Goal: Task Accomplishment & Management: Manage account settings

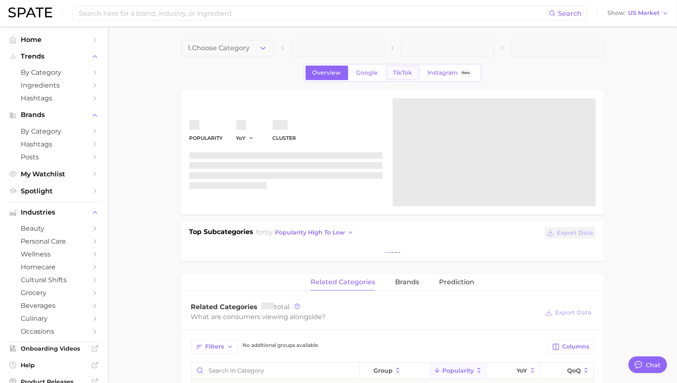
click at [397, 73] on span "TikTok" at bounding box center [402, 72] width 19 height 7
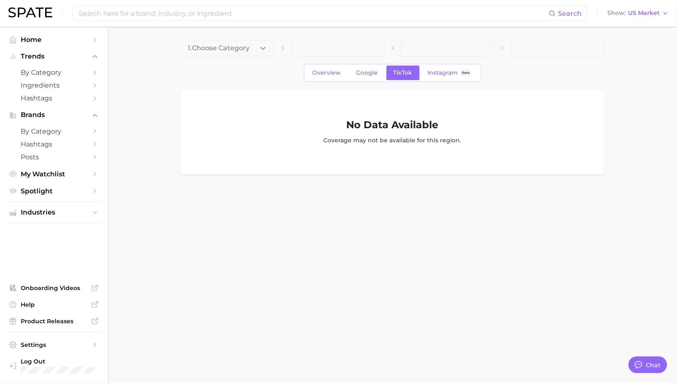
scroll to position [803, 0]
click at [238, 49] on span "1. Choose Category" at bounding box center [219, 47] width 62 height 7
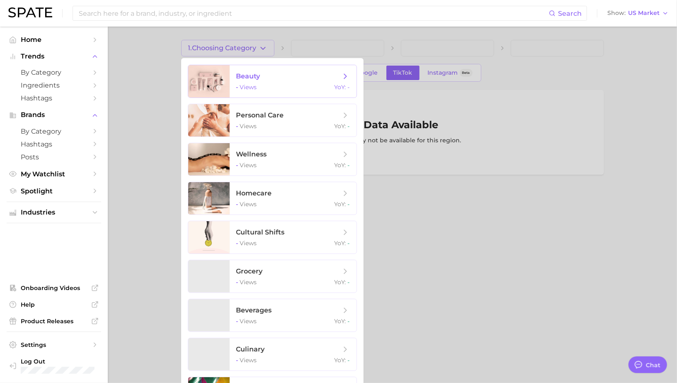
click at [248, 80] on span "beauty - views YoY : -" at bounding box center [293, 81] width 127 height 32
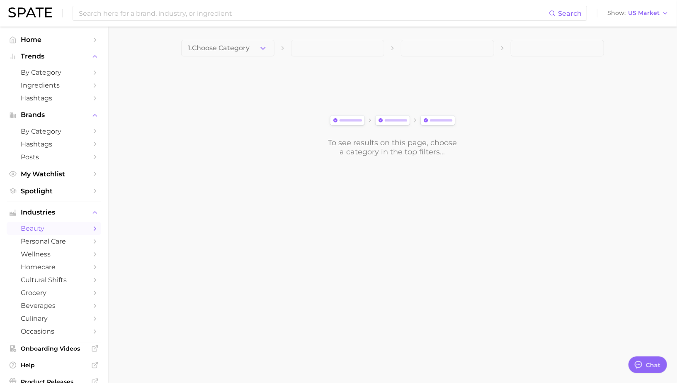
click at [252, 60] on div "1. Choose Category To see results on this page, choose a category in the top fi…" at bounding box center [392, 98] width 423 height 117
click at [253, 52] on button "1. Choose Category" at bounding box center [227, 48] width 93 height 17
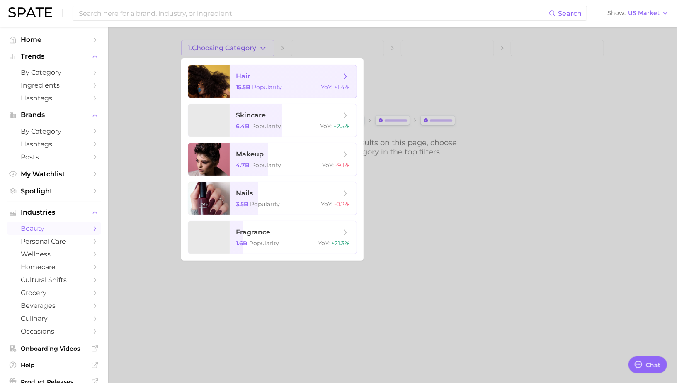
click at [257, 83] on span "hair 15.5b Popularity YoY : +1.4%" at bounding box center [293, 81] width 127 height 32
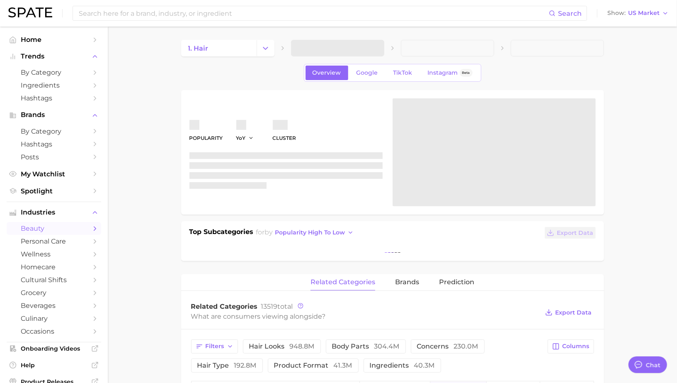
type textarea "x"
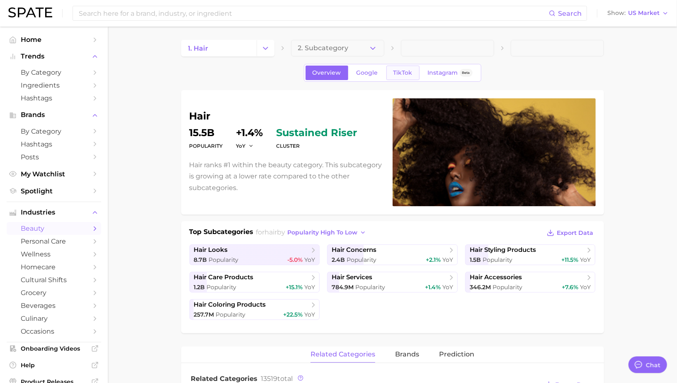
click at [413, 68] on link "TikTok" at bounding box center [402, 73] width 33 height 15
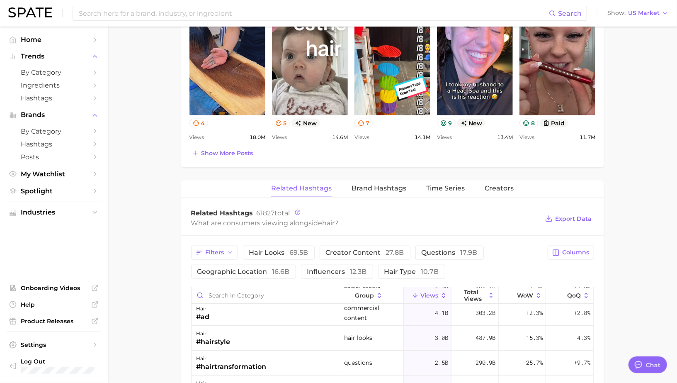
scroll to position [34, 0]
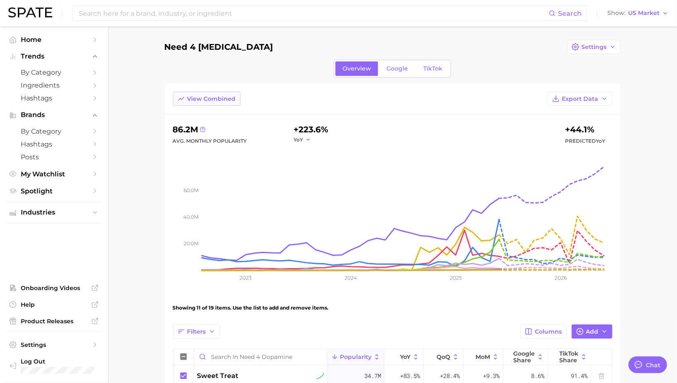
click at [214, 92] on button "View Combined" at bounding box center [207, 99] width 68 height 14
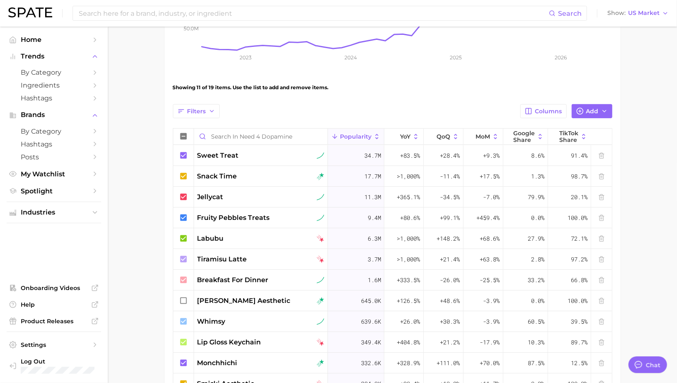
scroll to position [231, 0]
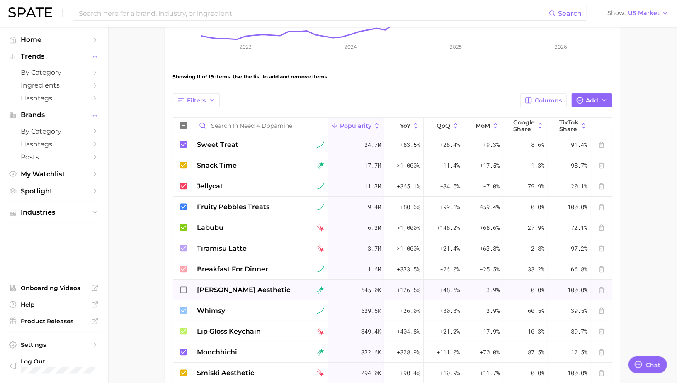
click at [207, 289] on span "[PERSON_NAME] aesthetic" at bounding box center [243, 290] width 93 height 10
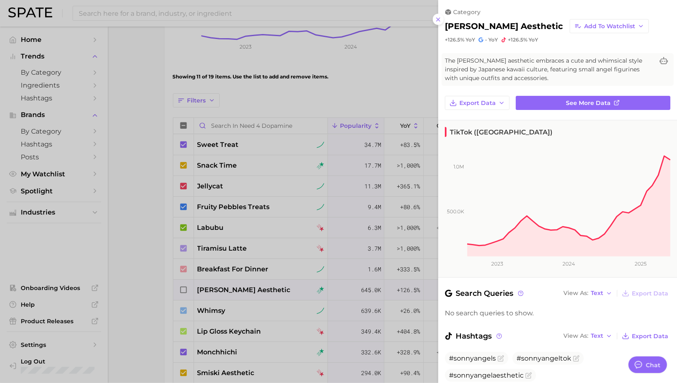
click at [183, 286] on div at bounding box center [338, 191] width 677 height 383
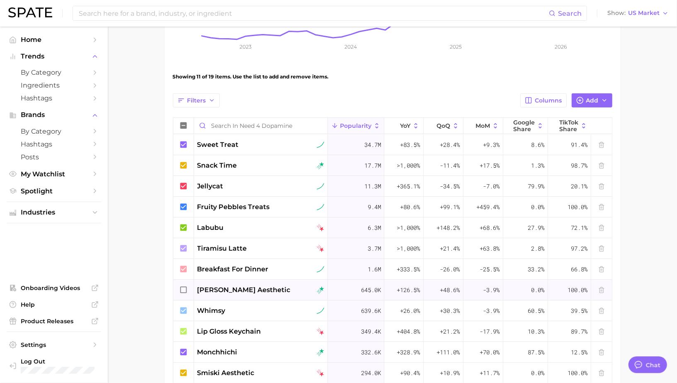
click at [187, 288] on icon at bounding box center [183, 289] width 7 height 7
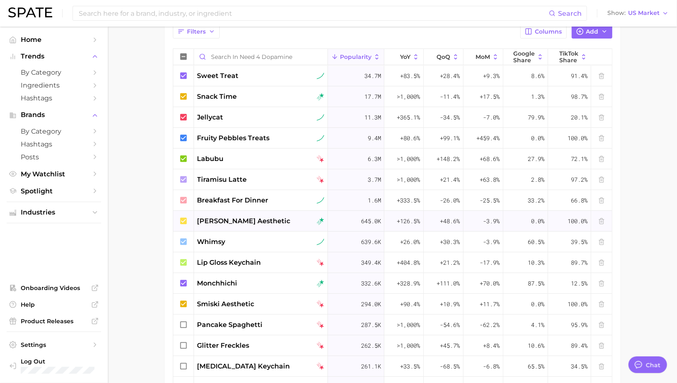
scroll to position [301, 0]
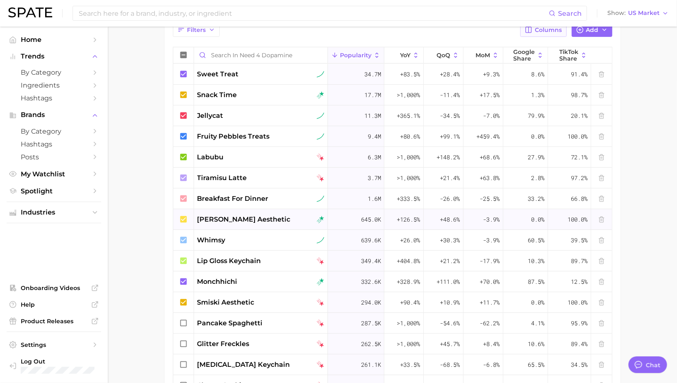
click at [551, 31] on span "Columns" at bounding box center [548, 30] width 27 height 7
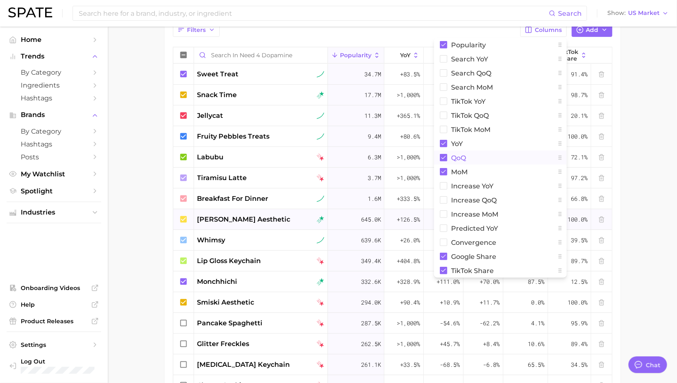
click at [475, 157] on button "QoQ" at bounding box center [500, 158] width 133 height 14
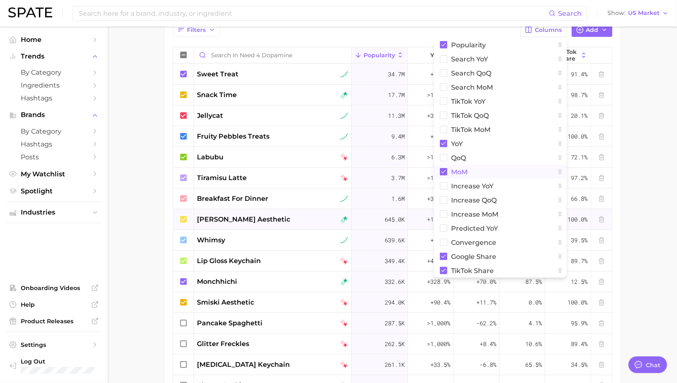
click at [475, 170] on button "MoM" at bounding box center [500, 172] width 133 height 14
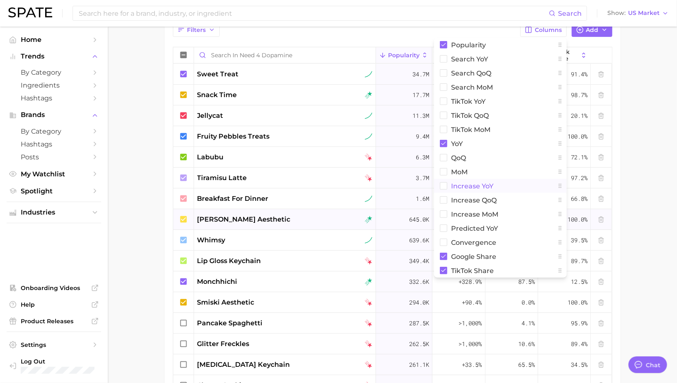
click at [475, 183] on span "Increase YoY" at bounding box center [473, 185] width 42 height 7
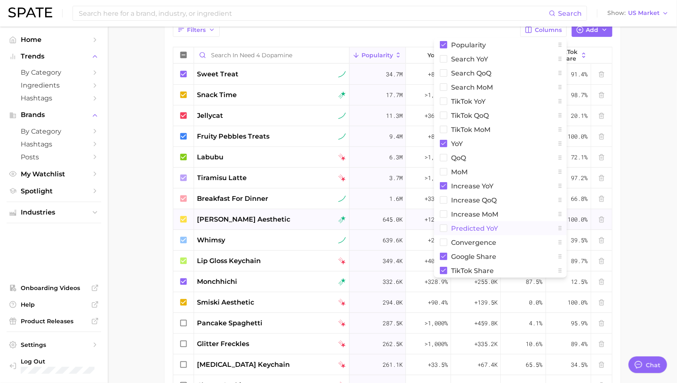
click at [487, 231] on button "Predicted YoY" at bounding box center [500, 228] width 133 height 14
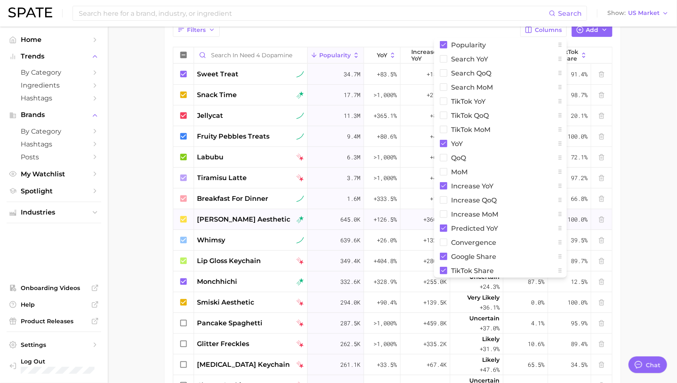
click at [638, 87] on main "Need 4 [MEDICAL_DATA] Settings Overview Google TikTok View Separated Export Dat…" at bounding box center [392, 102] width 569 height 754
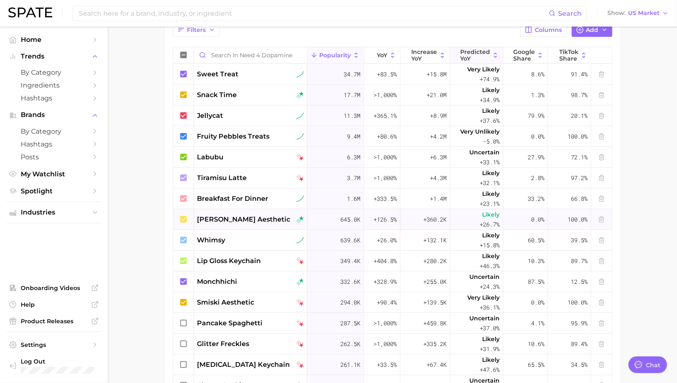
click at [484, 54] on span "Predicted YoY" at bounding box center [475, 55] width 30 height 13
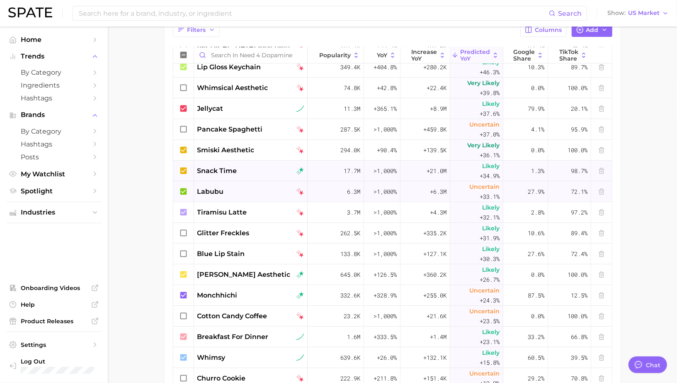
scroll to position [397, 0]
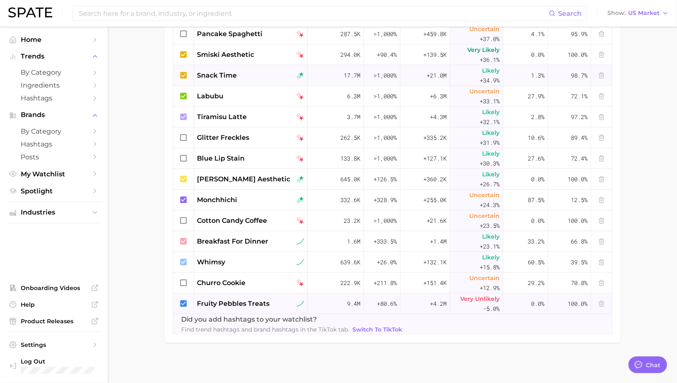
click at [184, 302] on icon at bounding box center [183, 303] width 7 height 7
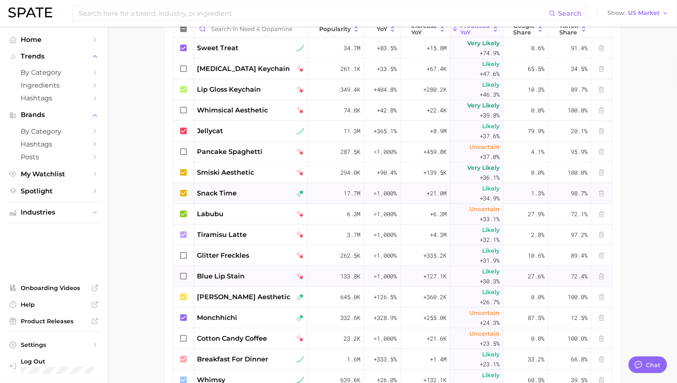
scroll to position [327, 0]
click at [185, 255] on icon at bounding box center [183, 256] width 9 height 9
click at [186, 275] on icon at bounding box center [183, 276] width 9 height 9
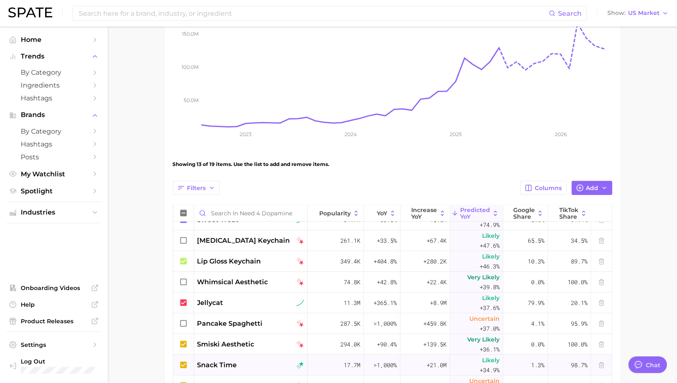
scroll to position [0, 0]
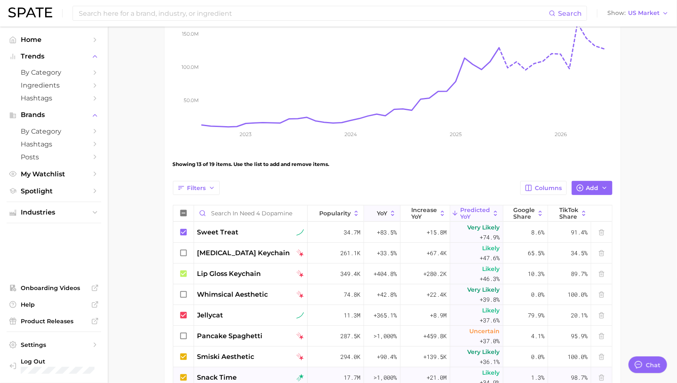
click at [384, 213] on span "YoY" at bounding box center [382, 213] width 10 height 7
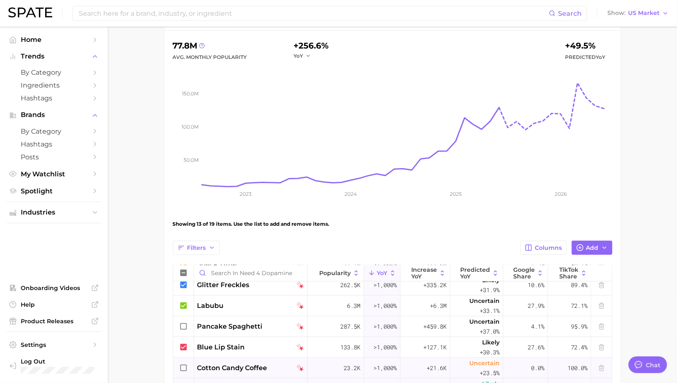
click at [187, 365] on icon at bounding box center [183, 367] width 9 height 9
click at [183, 324] on icon at bounding box center [183, 326] width 9 height 9
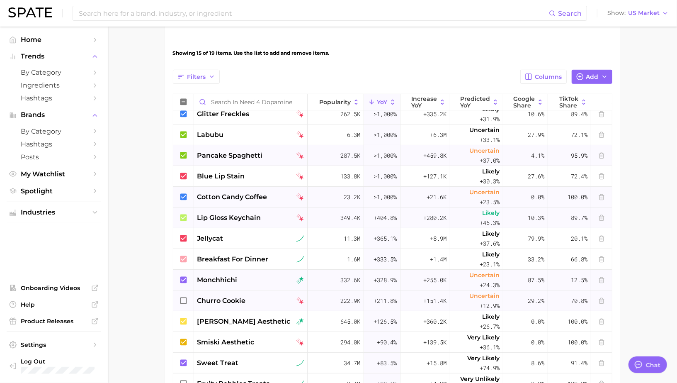
click at [186, 298] on icon at bounding box center [183, 300] width 9 height 9
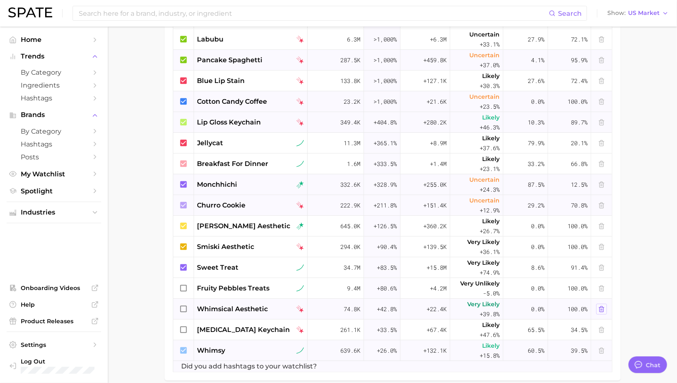
click at [603, 308] on icon at bounding box center [601, 309] width 7 height 7
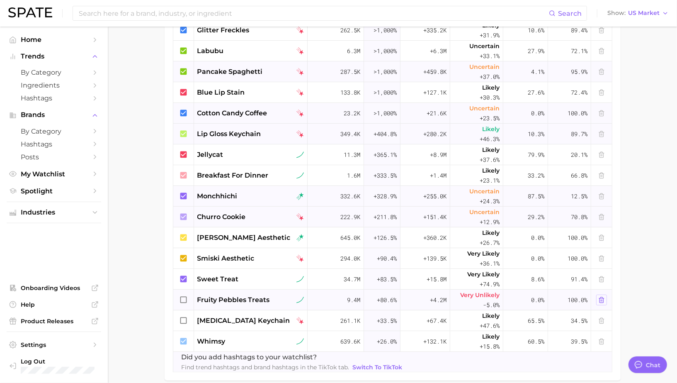
click at [603, 298] on icon at bounding box center [601, 299] width 7 height 7
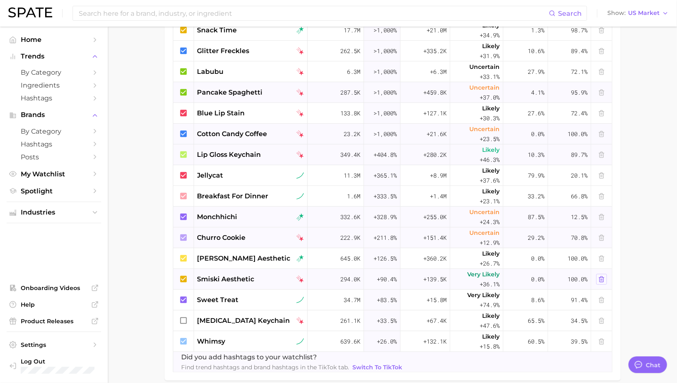
click at [603, 278] on icon at bounding box center [602, 278] width 4 height 5
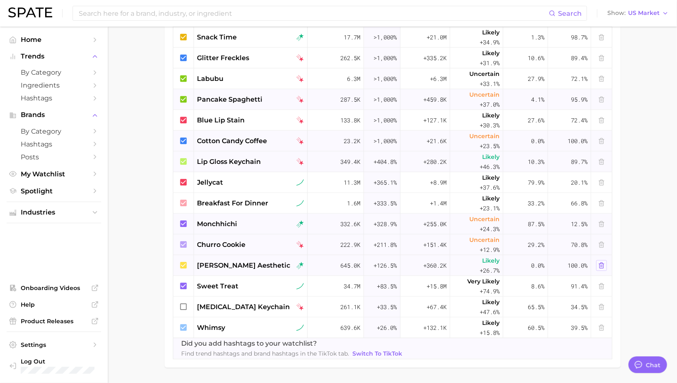
click at [603, 265] on icon at bounding box center [602, 264] width 4 height 5
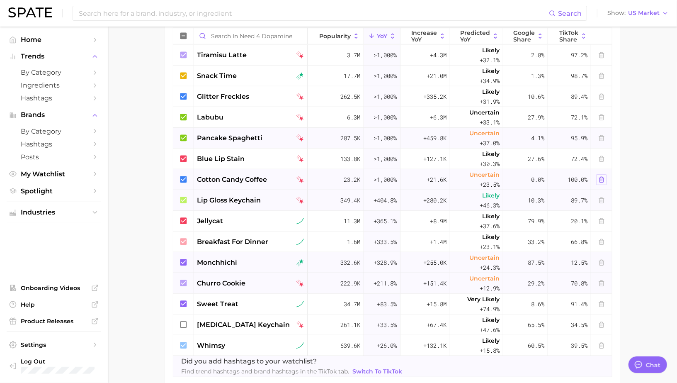
click at [603, 178] on icon at bounding box center [601, 179] width 7 height 7
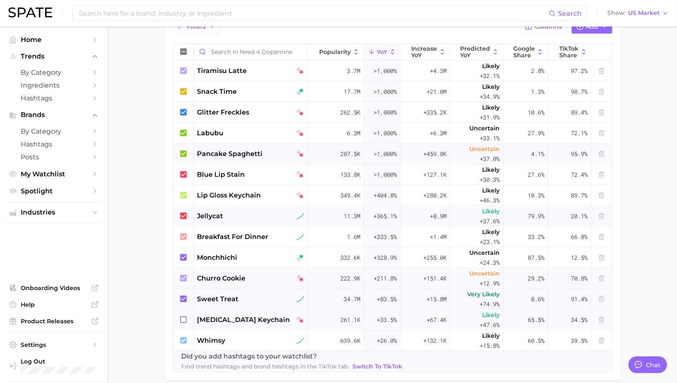
click at [182, 320] on icon at bounding box center [183, 319] width 9 height 9
click at [602, 319] on line at bounding box center [602, 320] width 0 height 2
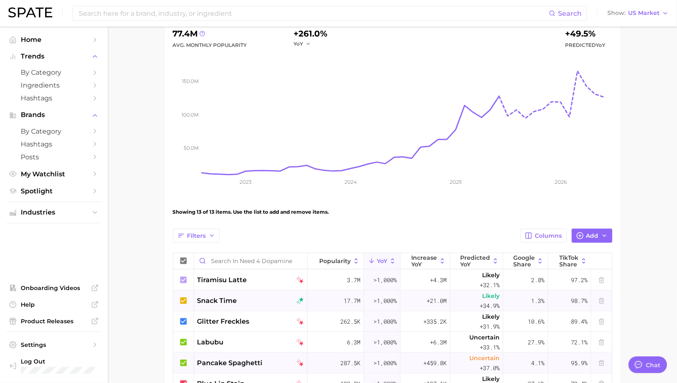
click at [180, 297] on icon at bounding box center [183, 300] width 9 height 9
click at [181, 298] on icon at bounding box center [183, 300] width 9 height 9
click at [182, 298] on icon at bounding box center [183, 300] width 7 height 7
click at [603, 303] on button at bounding box center [601, 300] width 11 height 11
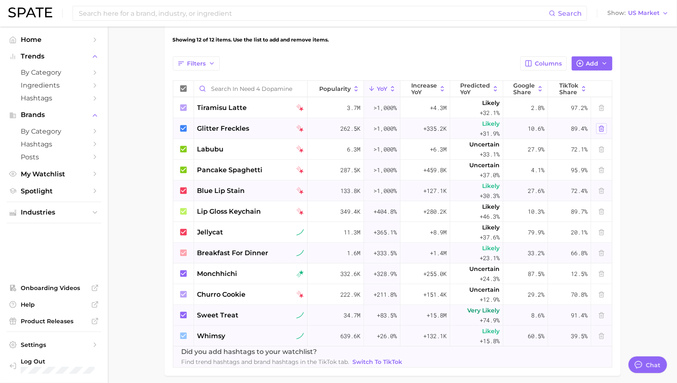
scroll to position [270, 0]
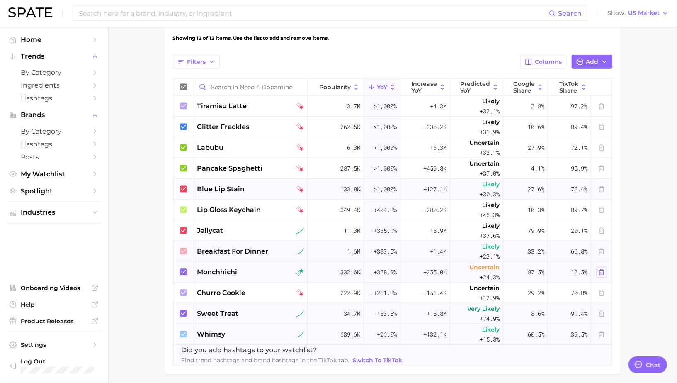
click at [601, 272] on line at bounding box center [601, 273] width 0 height 2
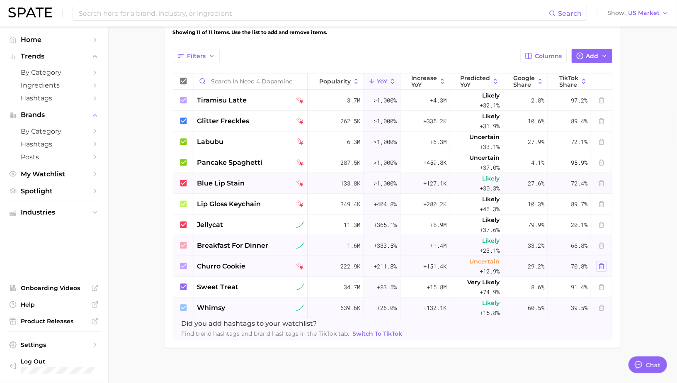
scroll to position [279, 0]
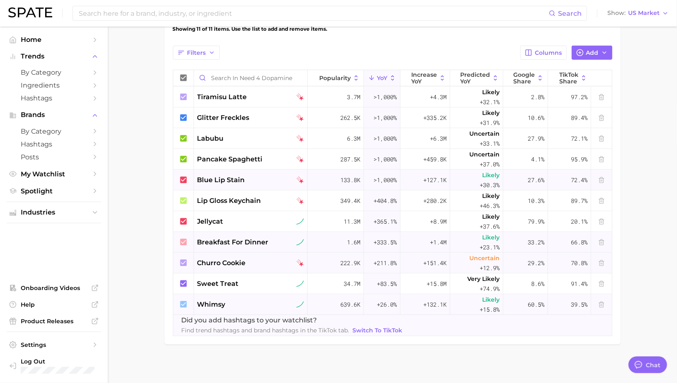
click at [186, 262] on icon at bounding box center [183, 262] width 7 height 7
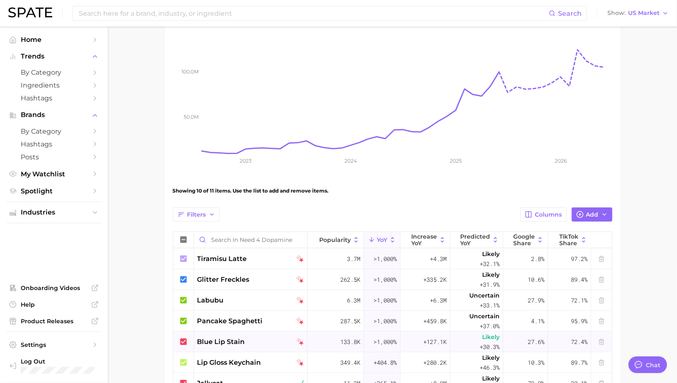
scroll to position [280, 0]
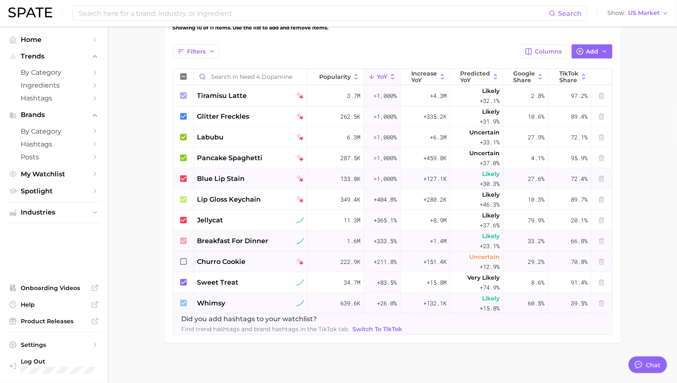
click at [183, 260] on icon at bounding box center [183, 261] width 9 height 9
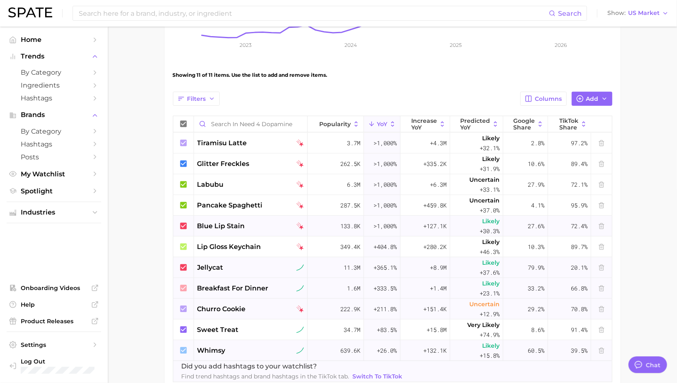
scroll to position [229, 0]
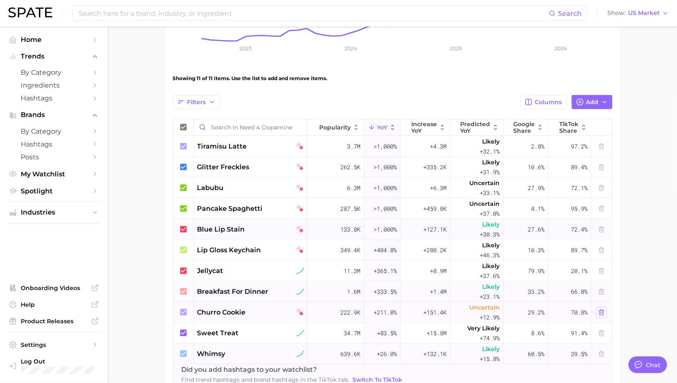
click at [605, 312] on icon at bounding box center [601, 312] width 7 height 7
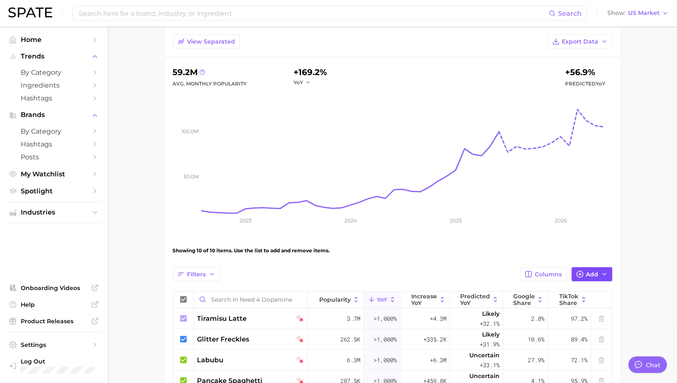
scroll to position [57, 0]
click at [597, 44] on span "Export Data" at bounding box center [580, 42] width 36 height 7
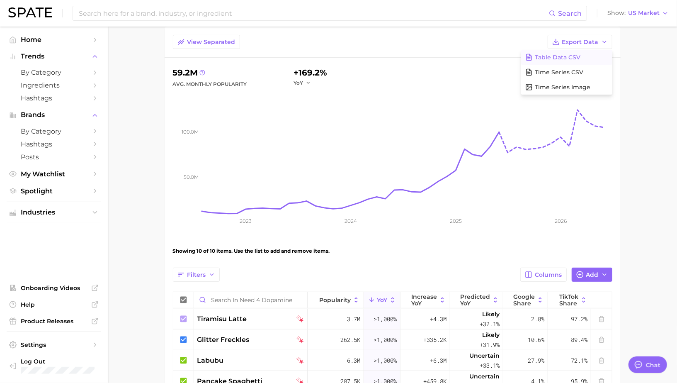
click at [566, 56] on span "Table Data CSV" at bounding box center [558, 57] width 46 height 7
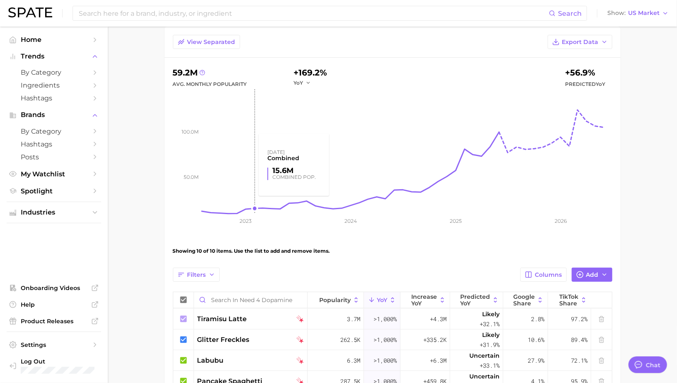
scroll to position [57, 0]
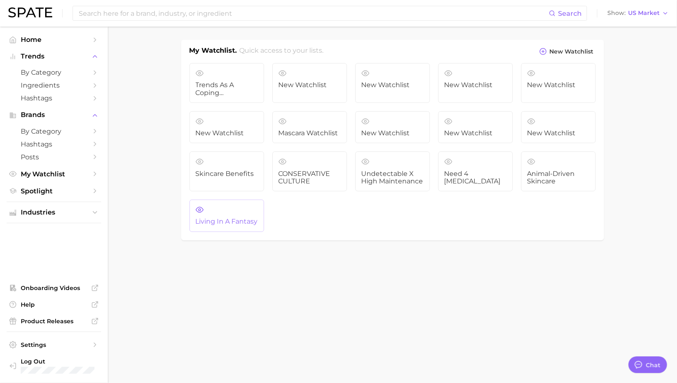
click at [215, 223] on span "Living in a Fantasy" at bounding box center [227, 221] width 62 height 7
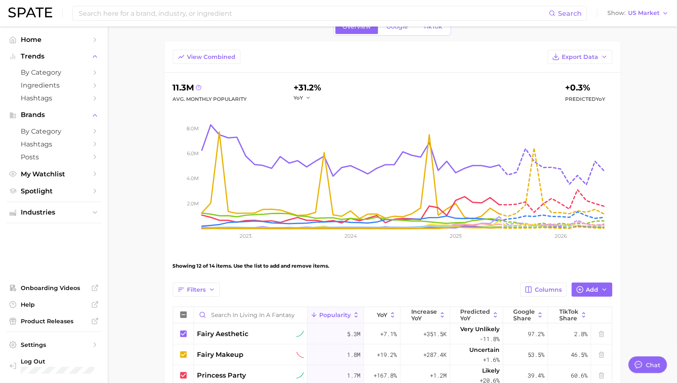
scroll to position [39, 0]
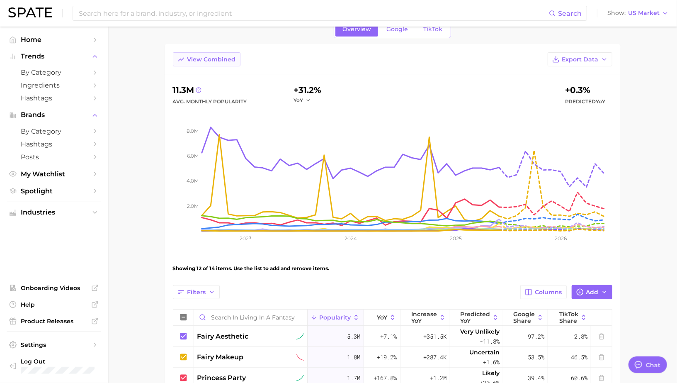
click at [205, 58] on span "View Combined" at bounding box center [211, 59] width 49 height 7
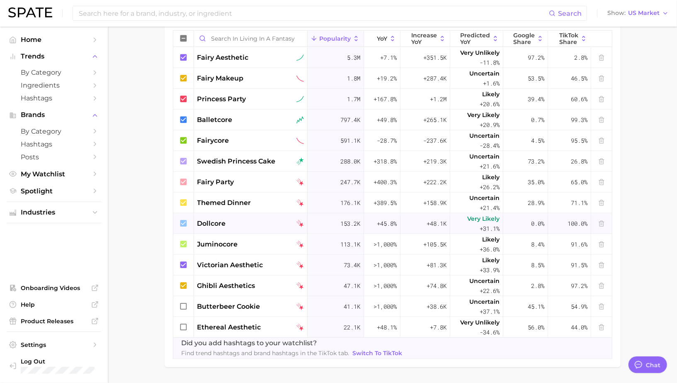
scroll to position [317, 0]
click at [601, 224] on line at bounding box center [601, 225] width 0 height 2
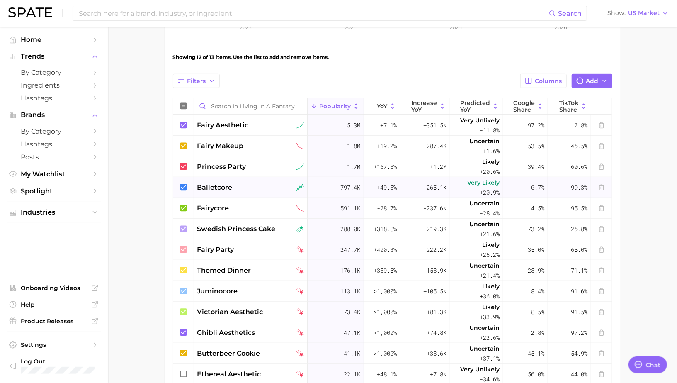
scroll to position [249, 0]
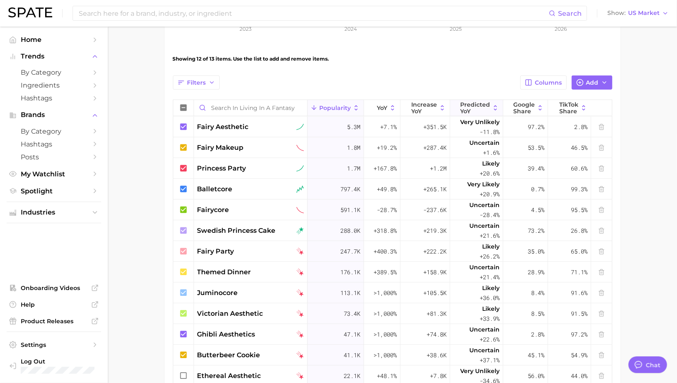
click at [483, 107] on span "Predicted YoY" at bounding box center [475, 107] width 30 height 13
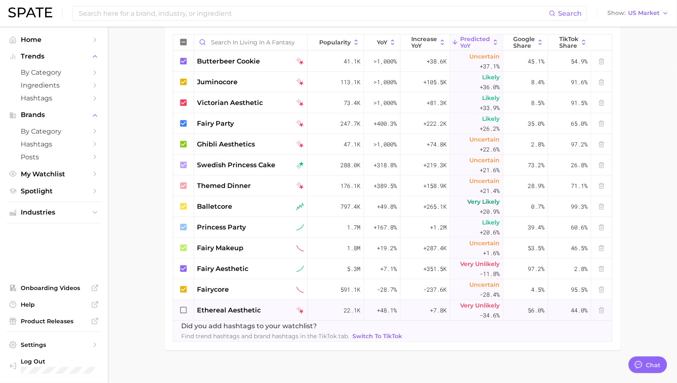
scroll to position [314, 0]
click at [602, 309] on icon at bounding box center [601, 310] width 7 height 7
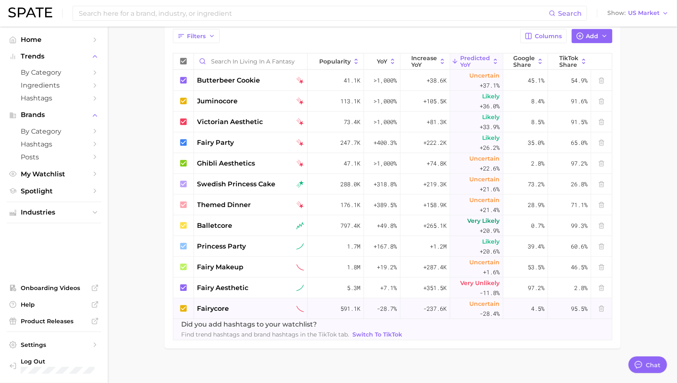
scroll to position [293, 0]
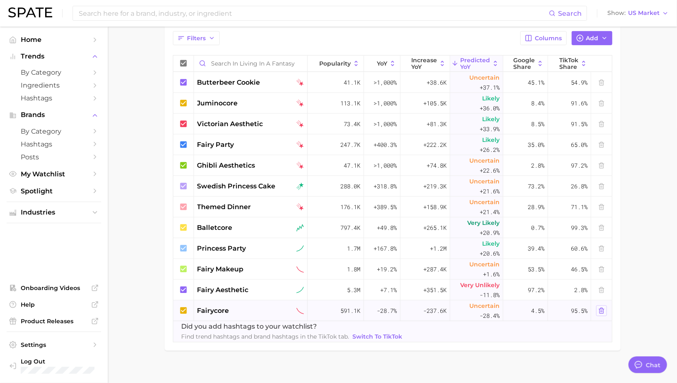
click at [603, 310] on icon at bounding box center [602, 310] width 4 height 5
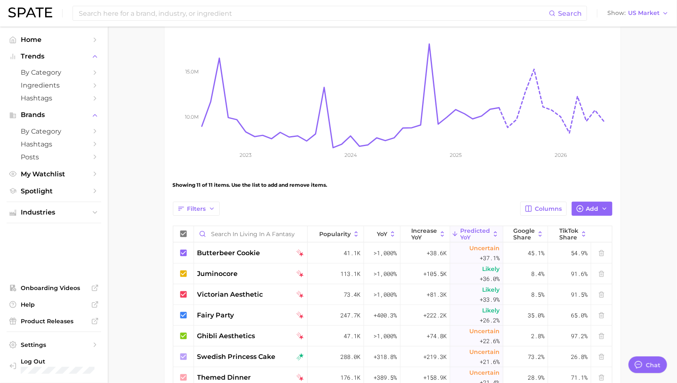
scroll to position [0, 0]
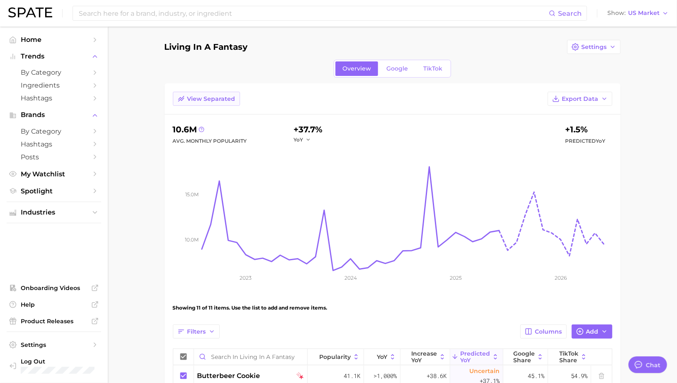
click at [211, 99] on span "View Separated" at bounding box center [211, 98] width 48 height 7
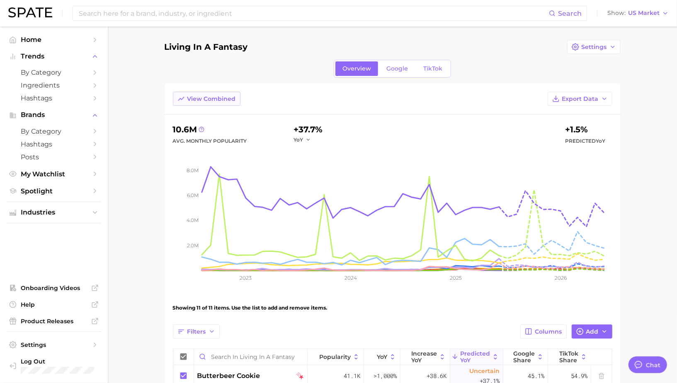
click at [194, 102] on button "View Combined" at bounding box center [207, 99] width 68 height 14
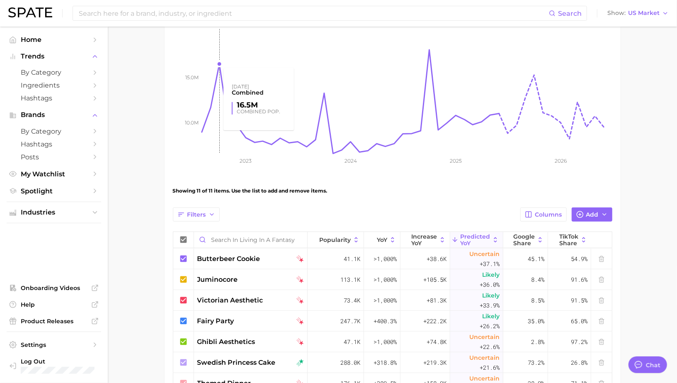
scroll to position [280, 0]
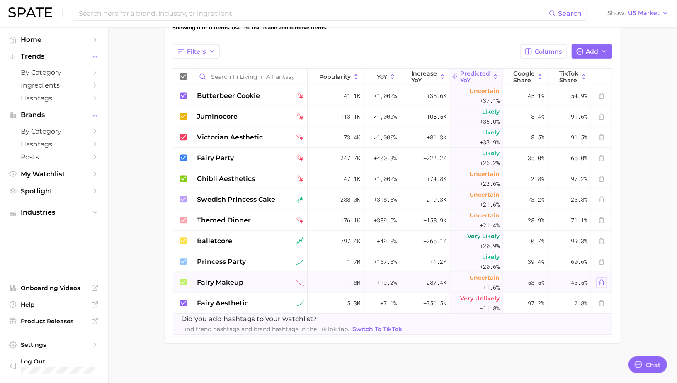
click at [602, 283] on icon at bounding box center [601, 282] width 7 height 7
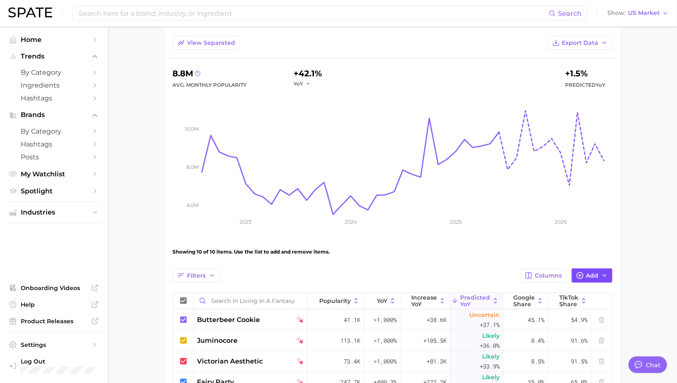
scroll to position [46, 0]
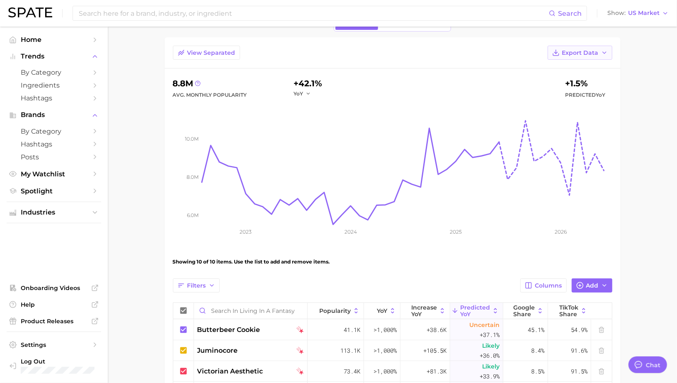
click at [589, 47] on button "Export Data" at bounding box center [580, 53] width 65 height 14
click at [558, 70] on span "Table Data CSV" at bounding box center [558, 68] width 46 height 7
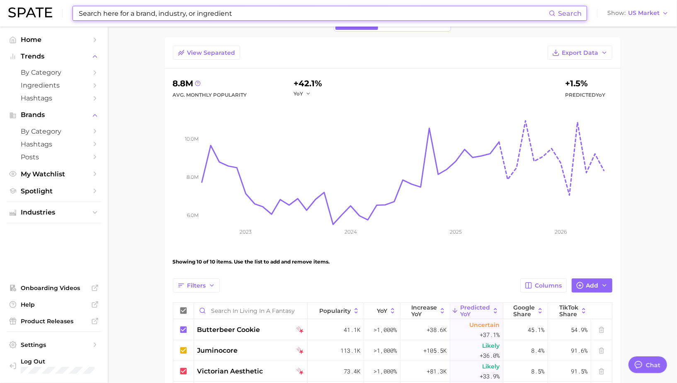
click at [444, 13] on input at bounding box center [313, 13] width 471 height 14
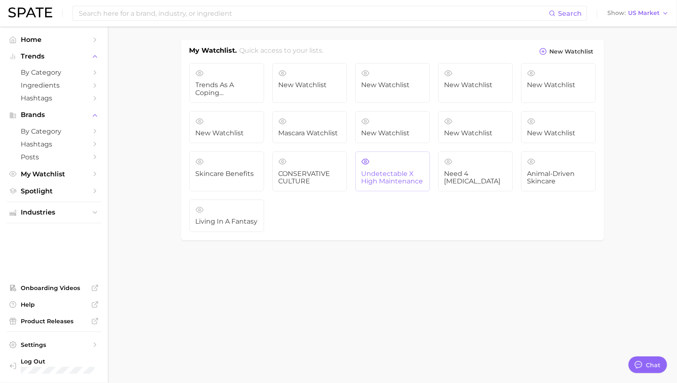
click at [388, 174] on span "Undetectable X High maintenance" at bounding box center [393, 177] width 62 height 15
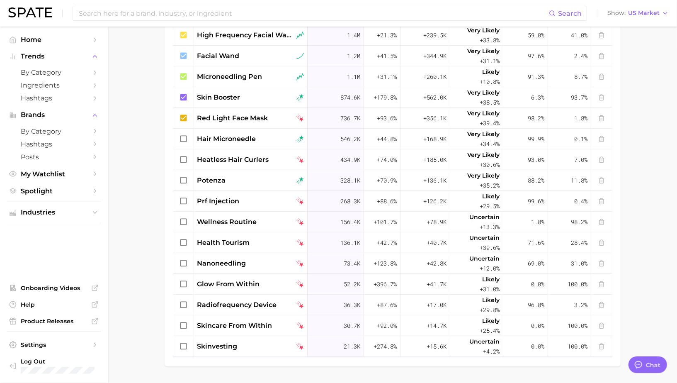
scroll to position [112, 0]
click at [605, 283] on icon at bounding box center [601, 284] width 7 height 7
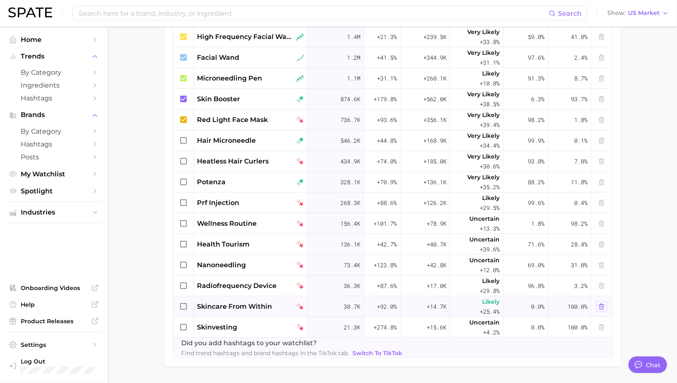
click at [605, 306] on button at bounding box center [601, 306] width 11 height 11
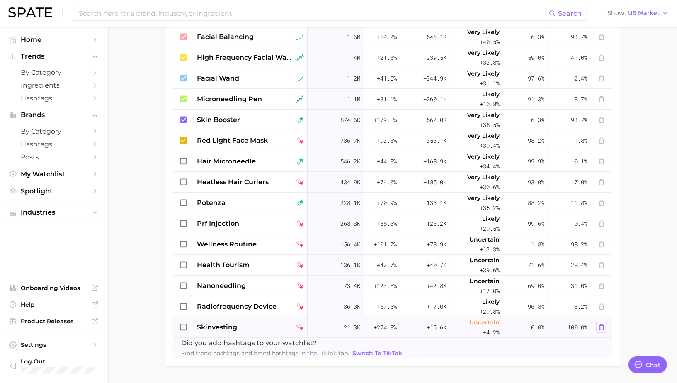
click at [605, 306] on button at bounding box center [601, 306] width 11 height 11
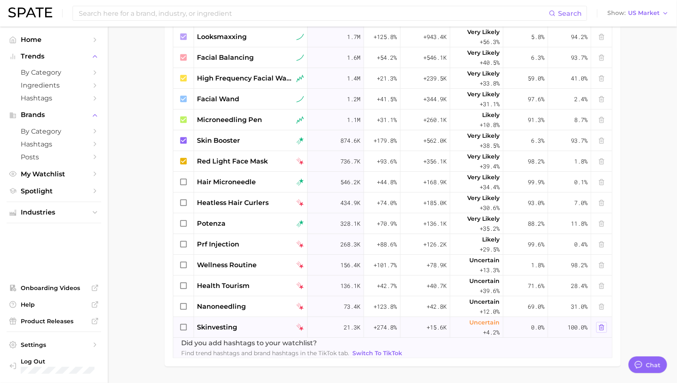
click at [602, 328] on icon at bounding box center [601, 327] width 7 height 7
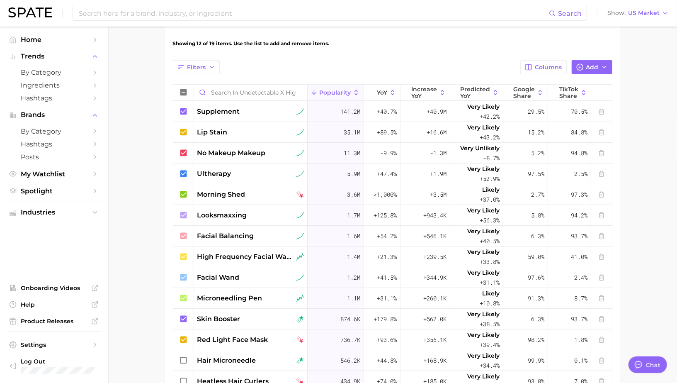
scroll to position [259, 0]
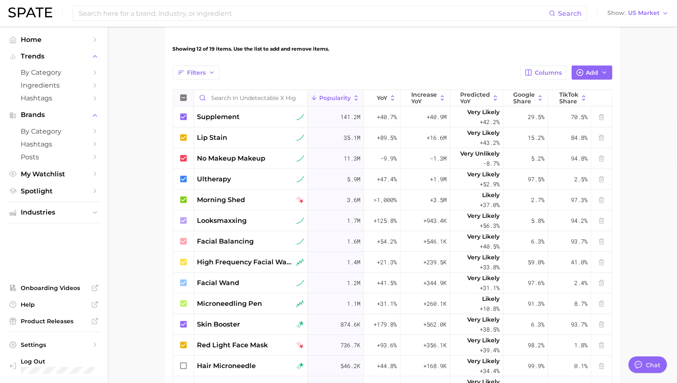
click at [183, 98] on icon at bounding box center [183, 98] width 7 height 7
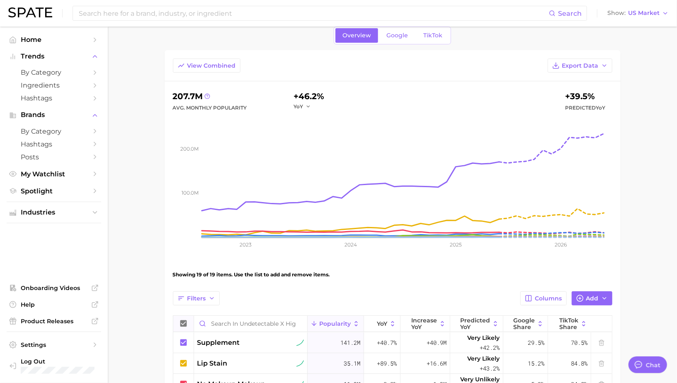
scroll to position [0, 0]
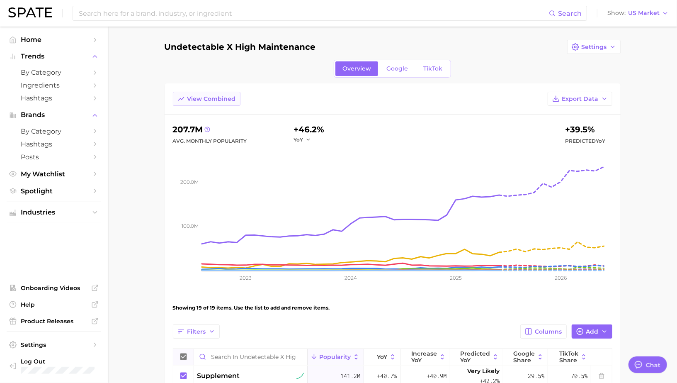
click at [210, 100] on span "View Combined" at bounding box center [211, 98] width 49 height 7
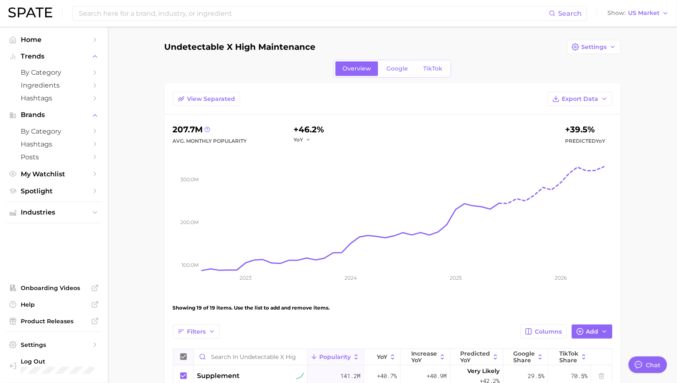
click at [197, 109] on div "View Separated Export Data" at bounding box center [393, 103] width 456 height 23
click at [198, 100] on span "View Separated" at bounding box center [211, 98] width 48 height 7
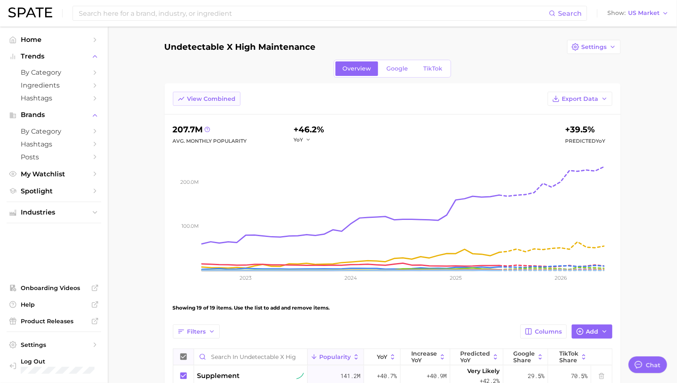
click at [207, 103] on button "View Combined" at bounding box center [207, 99] width 68 height 14
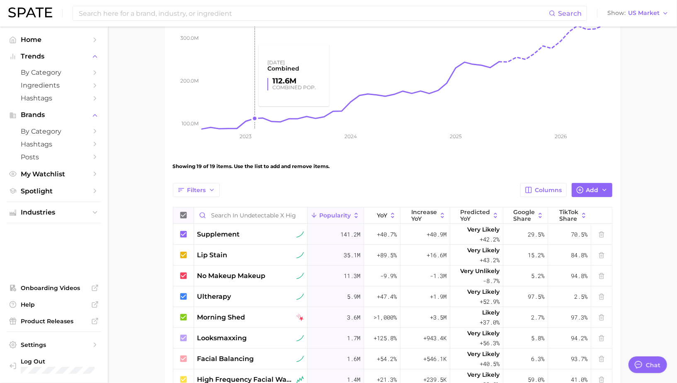
scroll to position [105, 0]
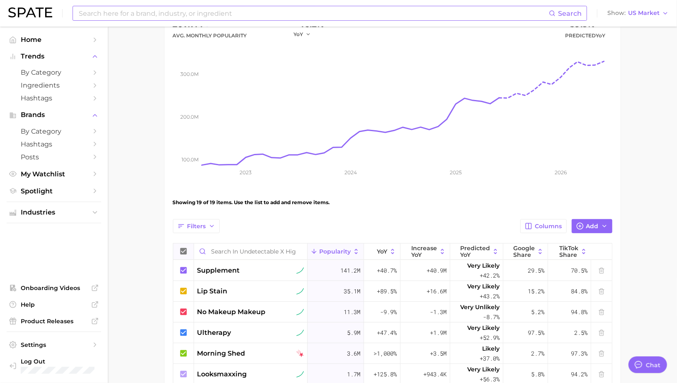
click at [246, 12] on input at bounding box center [313, 13] width 471 height 14
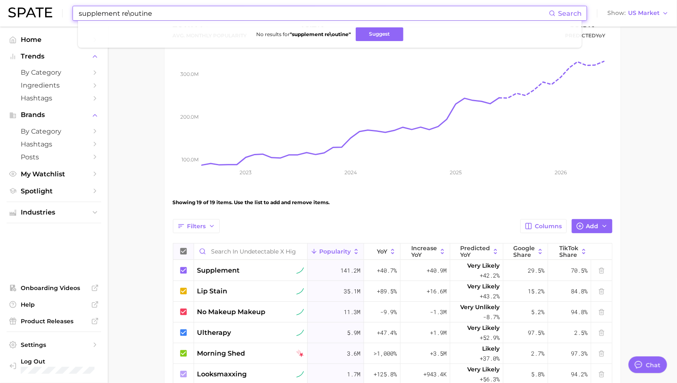
click at [132, 15] on input "supplement re\outine" at bounding box center [313, 13] width 471 height 14
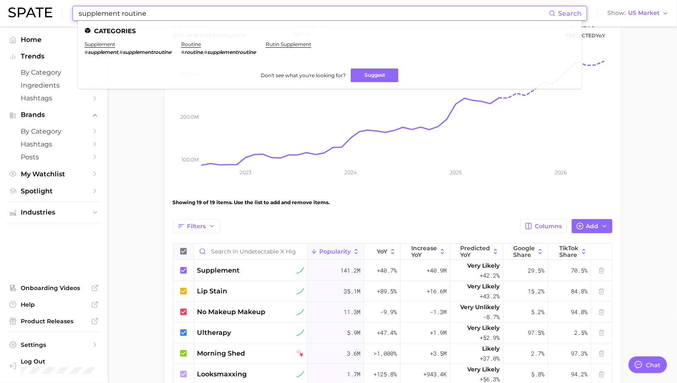
click at [133, 13] on input "supplement routine" at bounding box center [313, 13] width 471 height 14
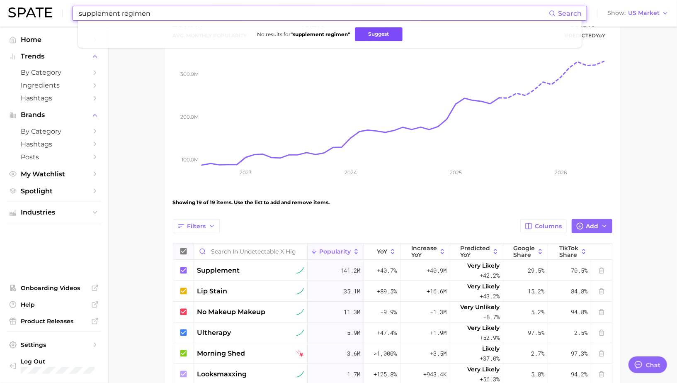
type input "supplement regimen"
click at [369, 35] on button "Suggest" at bounding box center [379, 34] width 48 height 14
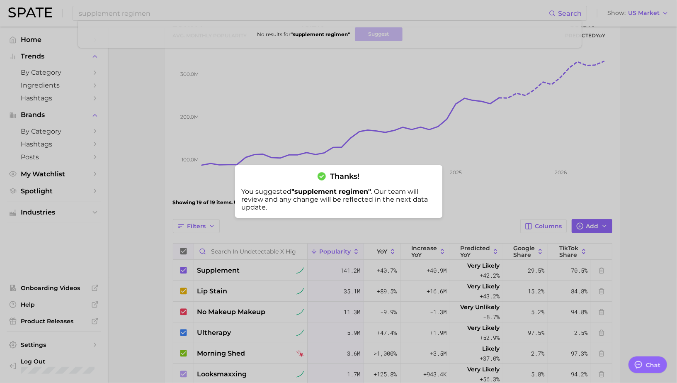
click at [152, 231] on div at bounding box center [338, 191] width 677 height 383
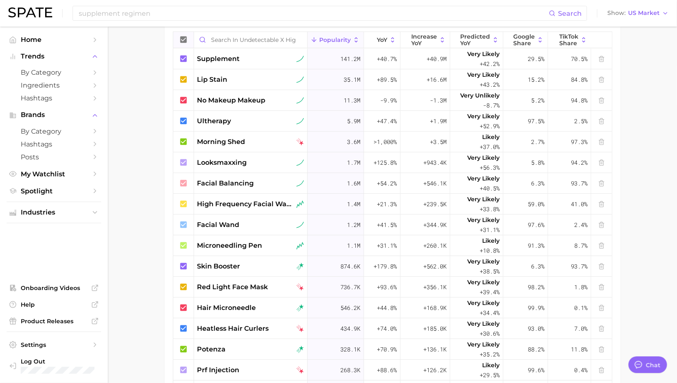
scroll to position [318, 0]
click at [602, 223] on line at bounding box center [602, 224] width 0 height 2
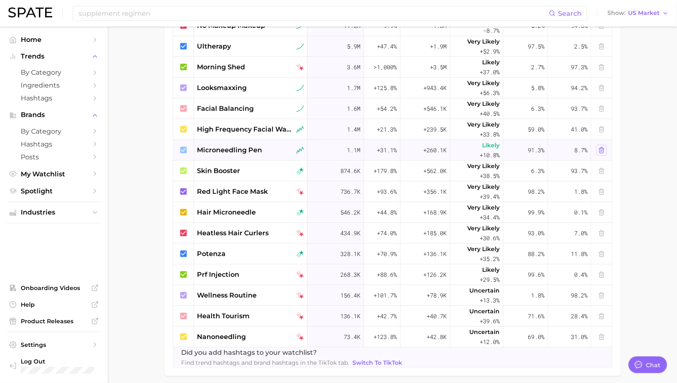
scroll to position [365, 0]
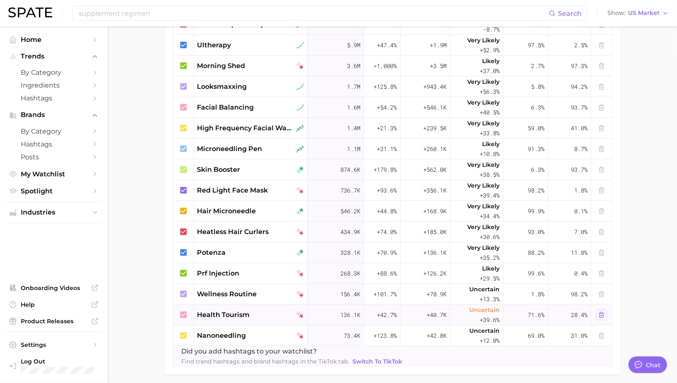
click at [604, 314] on icon at bounding box center [601, 314] width 7 height 7
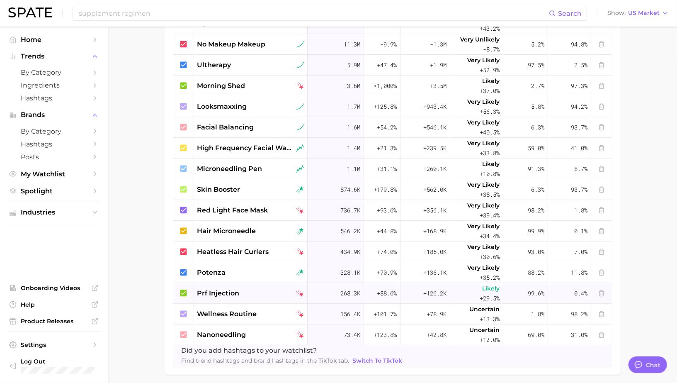
scroll to position [7, 0]
click at [604, 313] on icon at bounding box center [601, 314] width 7 height 7
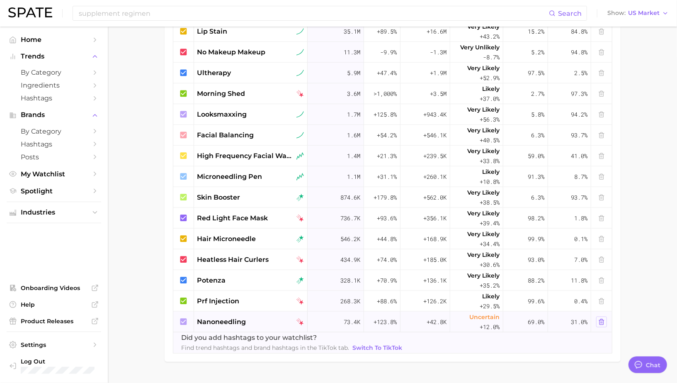
scroll to position [0, 0]
click at [603, 299] on icon at bounding box center [601, 301] width 7 height 7
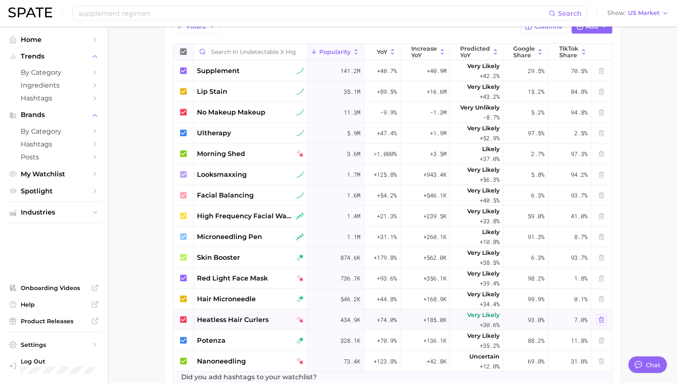
scroll to position [299, 0]
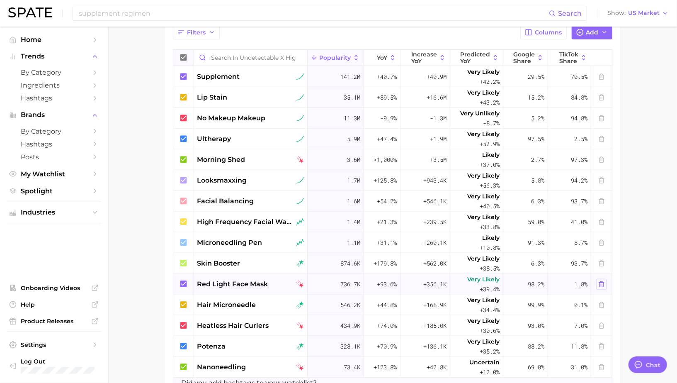
click at [605, 283] on button at bounding box center [601, 284] width 11 height 11
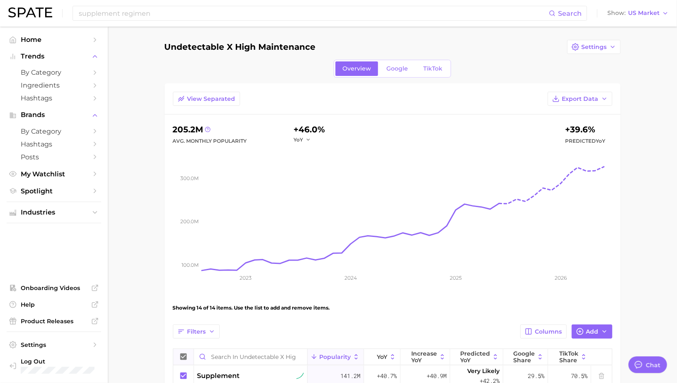
scroll to position [10, 0]
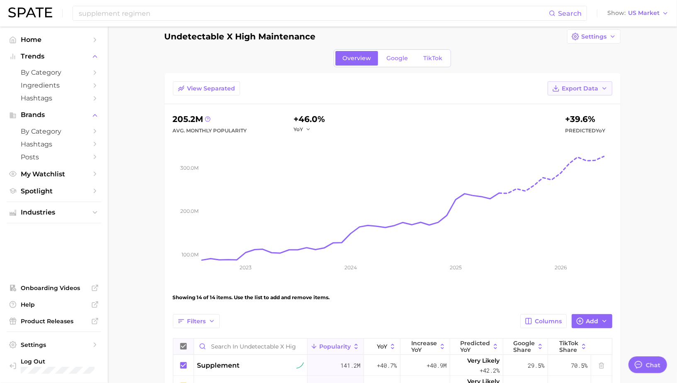
click at [591, 88] on span "Export Data" at bounding box center [580, 88] width 36 height 7
click at [564, 103] on span "Table Data CSV" at bounding box center [558, 103] width 46 height 7
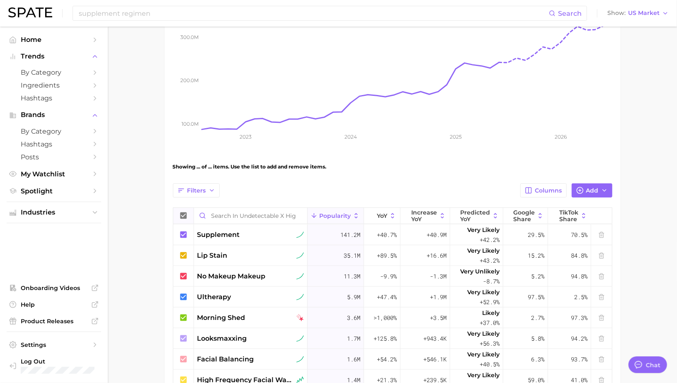
scroll to position [150, 0]
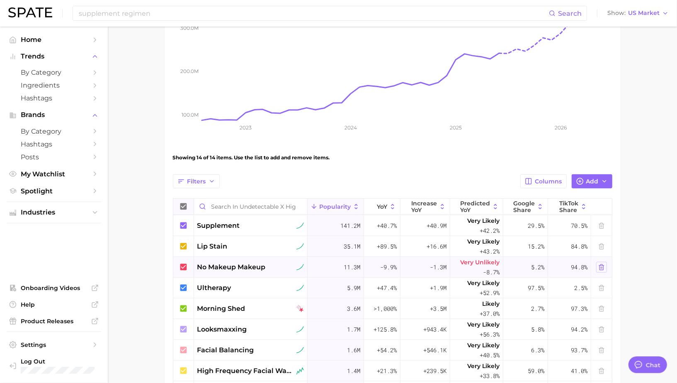
click at [603, 266] on icon at bounding box center [601, 267] width 7 height 7
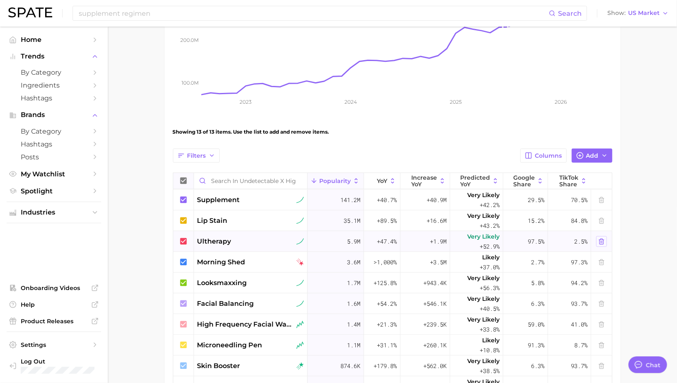
scroll to position [145, 0]
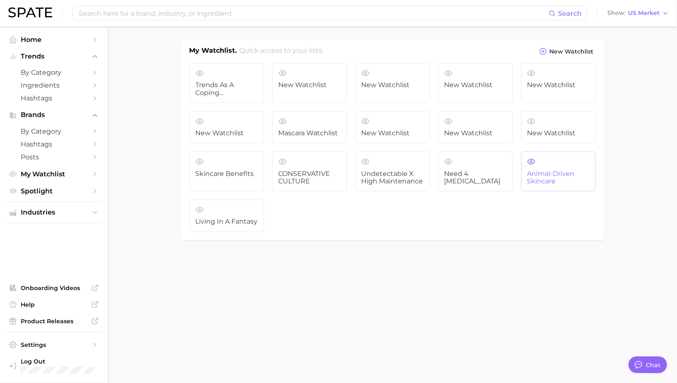
click at [550, 176] on span "Animal-driven skincare" at bounding box center [558, 177] width 62 height 15
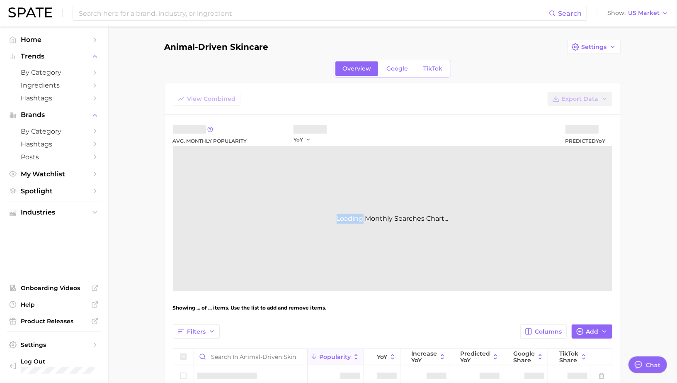
click at [550, 176] on div "Loading Monthly Searches Chart..." at bounding box center [393, 218] width 440 height 145
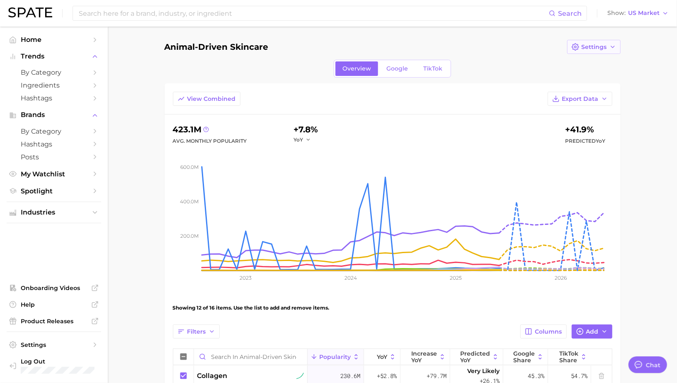
click at [590, 49] on span "Settings" at bounding box center [594, 47] width 25 height 7
click at [568, 61] on span "Edit Details" at bounding box center [561, 62] width 34 height 7
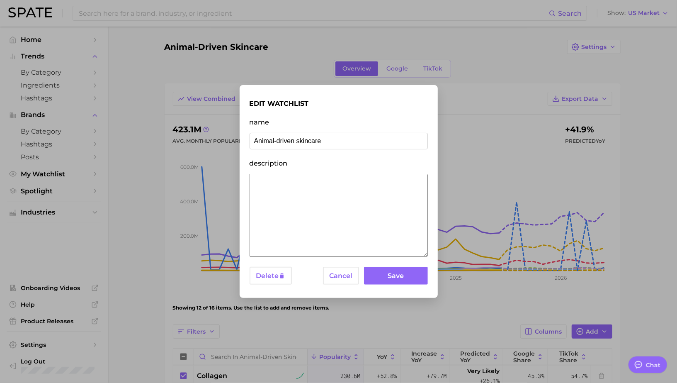
click at [312, 140] on input "Animal-driven skincare" at bounding box center [339, 141] width 178 height 17
type input "Animal-driven Routine"
click button "Save" at bounding box center [395, 276] width 63 height 18
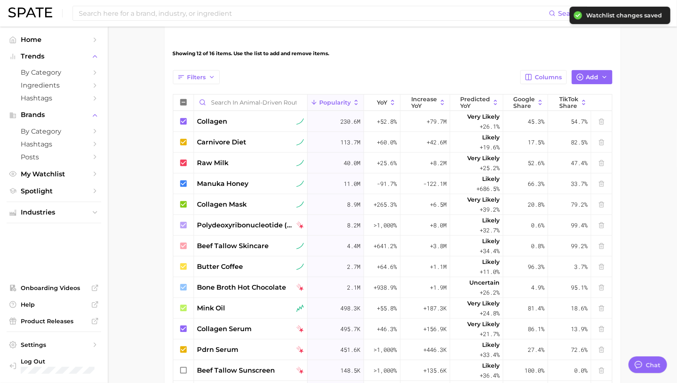
scroll to position [256, 0]
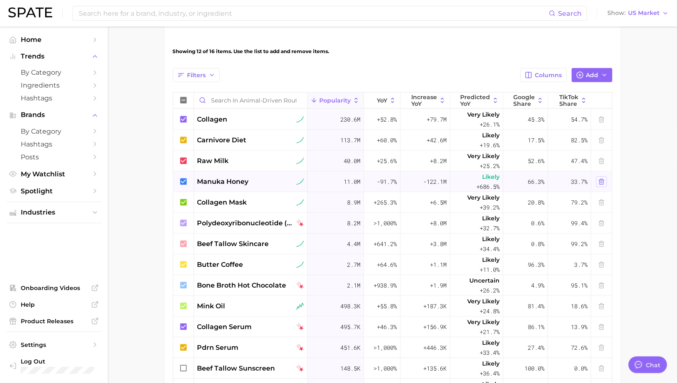
click at [604, 181] on icon at bounding box center [601, 181] width 7 height 7
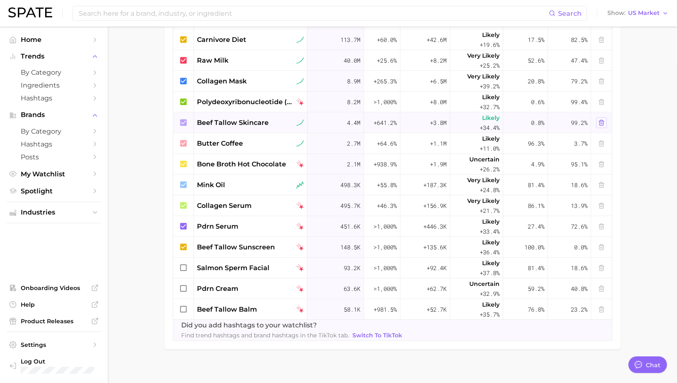
scroll to position [357, 0]
click at [604, 246] on icon at bounding box center [601, 246] width 7 height 7
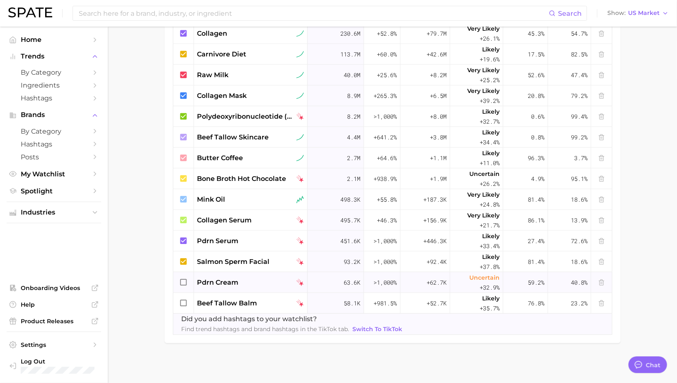
click at [187, 282] on icon at bounding box center [183, 282] width 7 height 7
click at [187, 303] on icon at bounding box center [183, 302] width 7 height 7
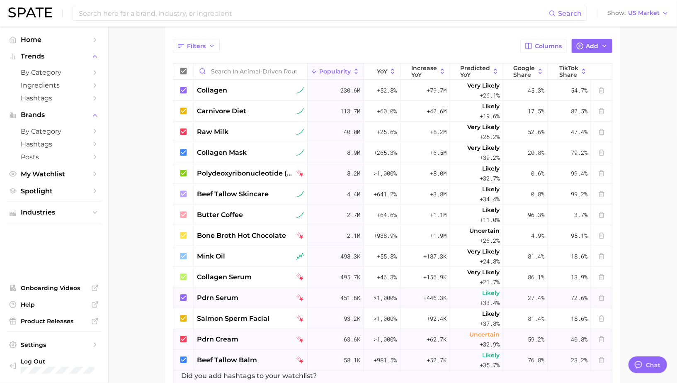
scroll to position [284, 0]
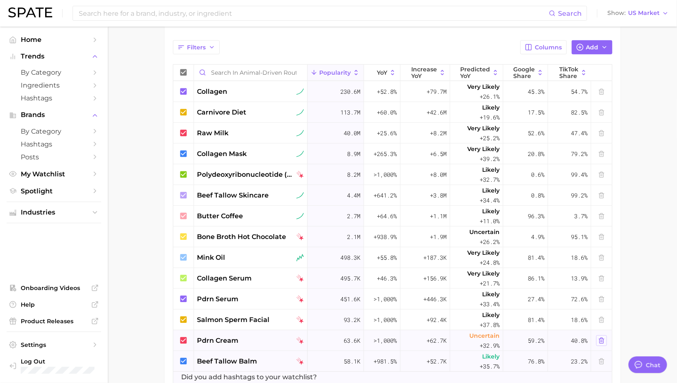
click at [604, 339] on icon at bounding box center [601, 340] width 7 height 7
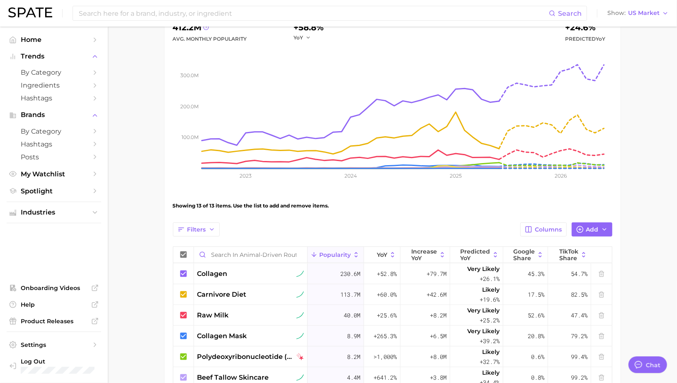
scroll to position [0, 0]
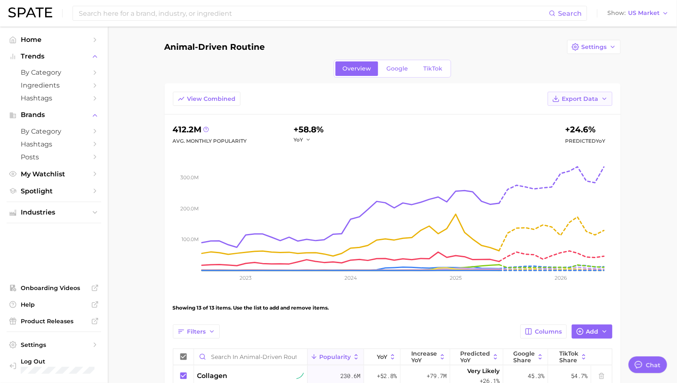
click at [588, 97] on span "Export Data" at bounding box center [580, 98] width 36 height 7
click at [566, 114] on span "Table Data CSV" at bounding box center [558, 114] width 46 height 7
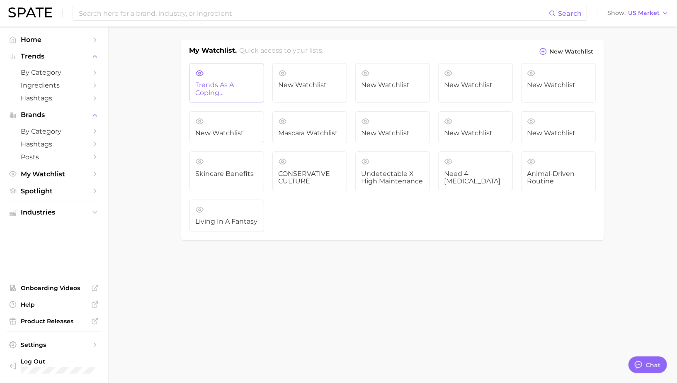
click at [219, 85] on span "Trends as a Coping Mechanism" at bounding box center [227, 88] width 62 height 15
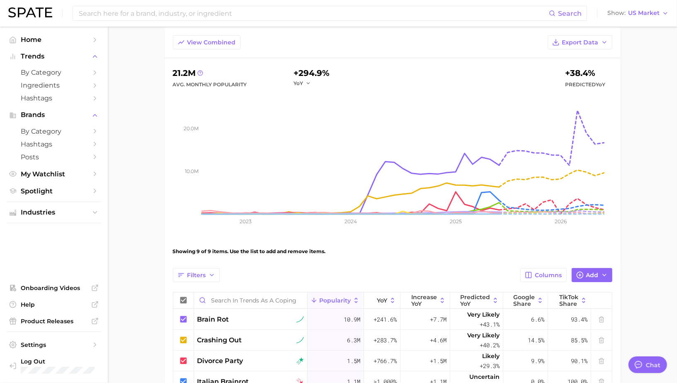
scroll to position [34, 0]
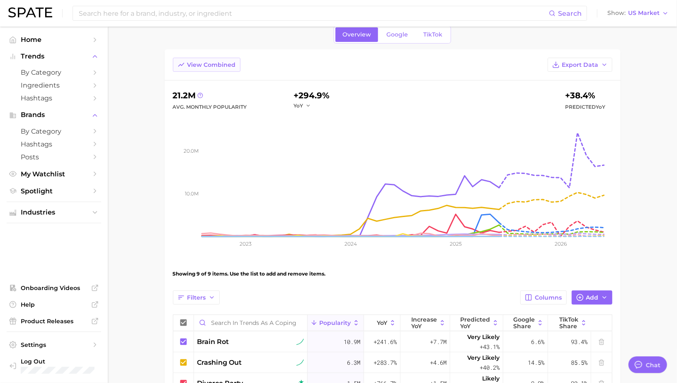
click at [187, 64] on span "View Combined" at bounding box center [211, 64] width 49 height 7
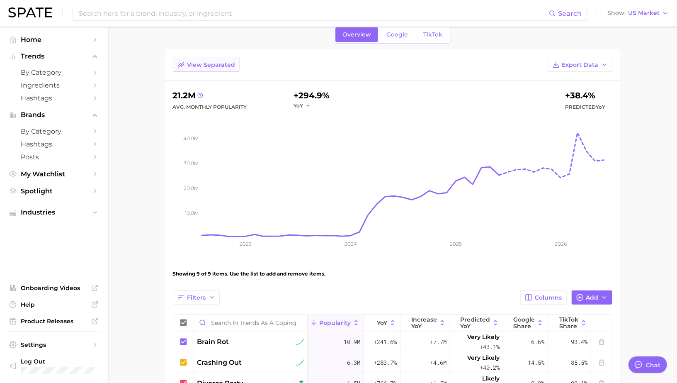
click at [199, 64] on span "View Separated" at bounding box center [211, 64] width 48 height 7
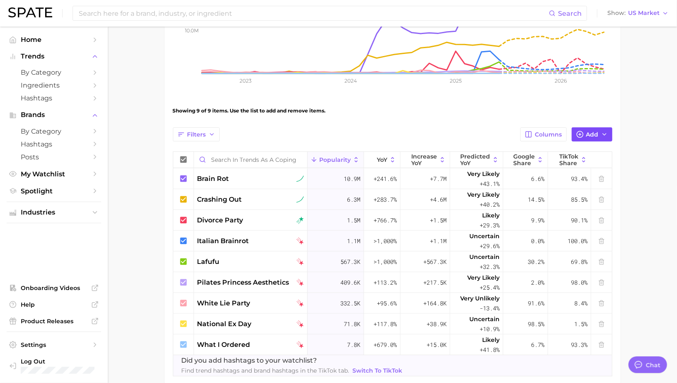
scroll to position [200, 0]
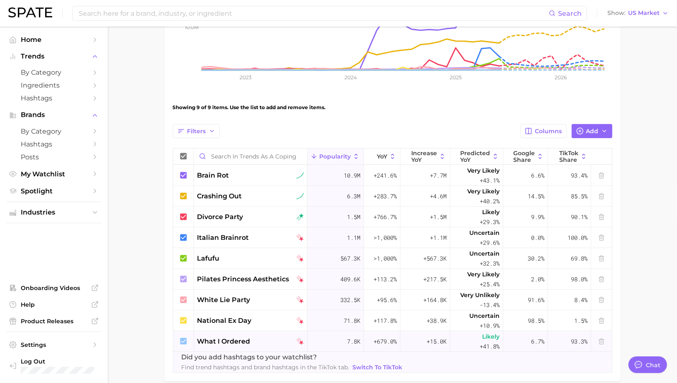
click at [216, 338] on span "what i ordered" at bounding box center [223, 341] width 53 height 10
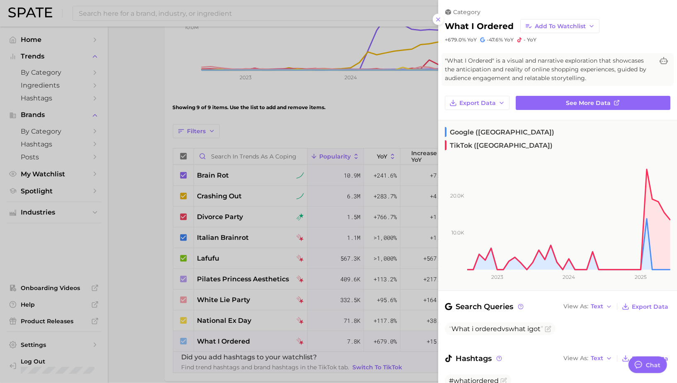
click at [227, 336] on div at bounding box center [338, 191] width 677 height 383
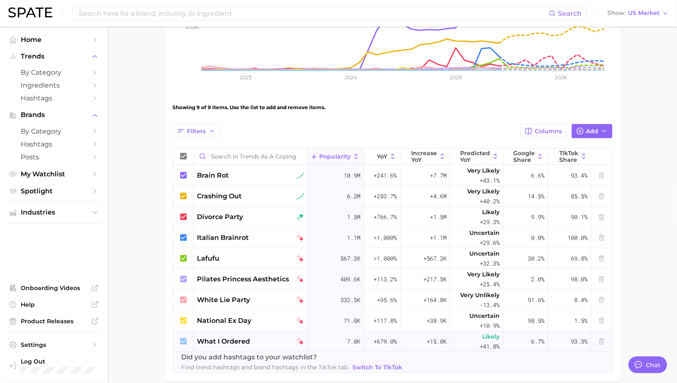
click at [228, 337] on span "what i ordered" at bounding box center [223, 341] width 53 height 10
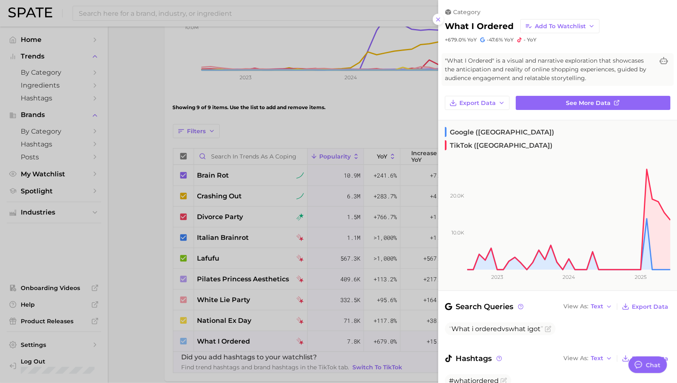
click at [268, 323] on div at bounding box center [338, 191] width 677 height 383
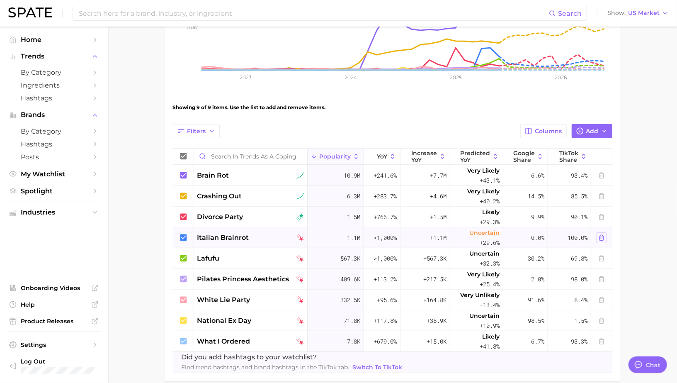
click at [605, 237] on button at bounding box center [601, 237] width 11 height 11
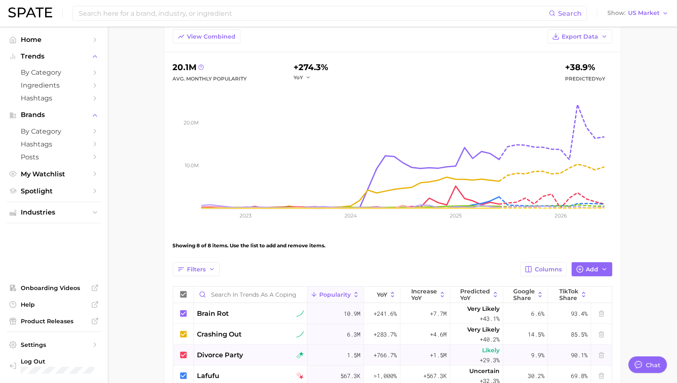
scroll to position [27, 0]
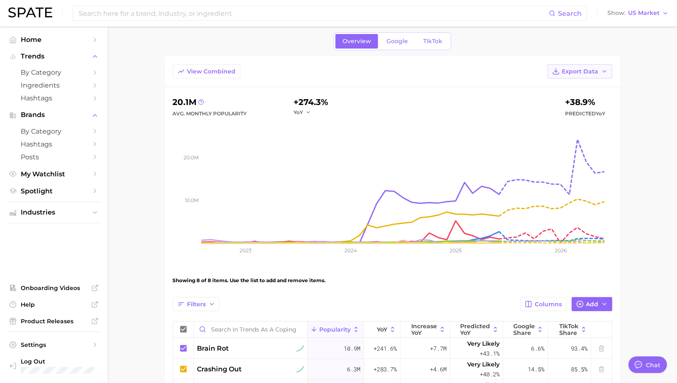
click at [590, 71] on span "Export Data" at bounding box center [580, 71] width 36 height 7
click at [556, 87] on span "Table Data CSV" at bounding box center [558, 86] width 46 height 7
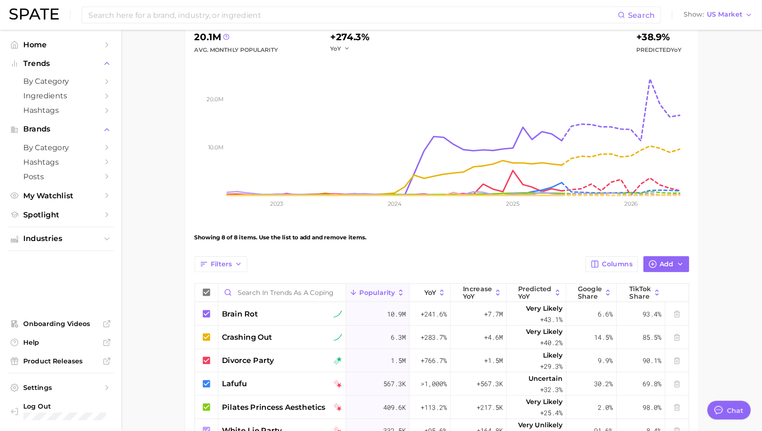
scroll to position [0, 0]
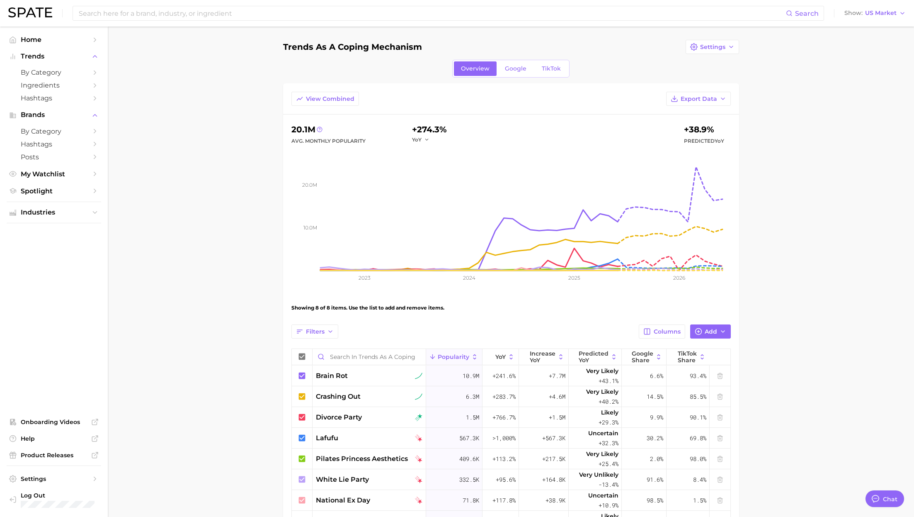
type textarea "x"
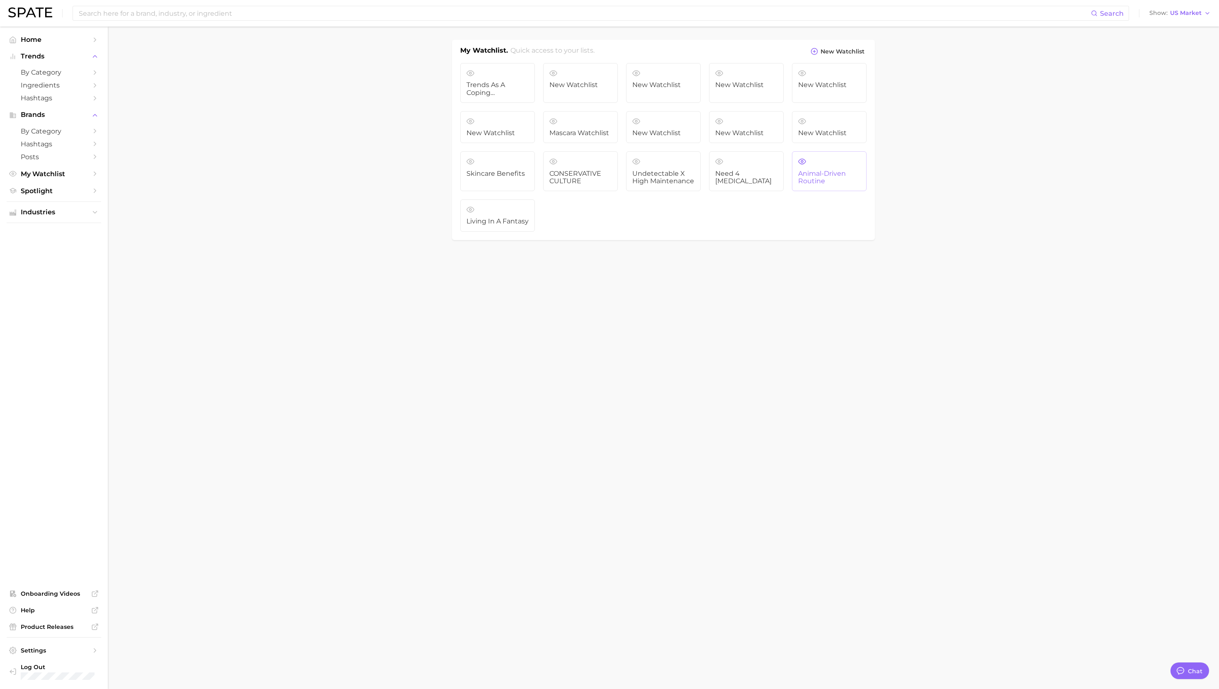
click at [677, 182] on span "Animal-driven Routine" at bounding box center [829, 177] width 62 height 15
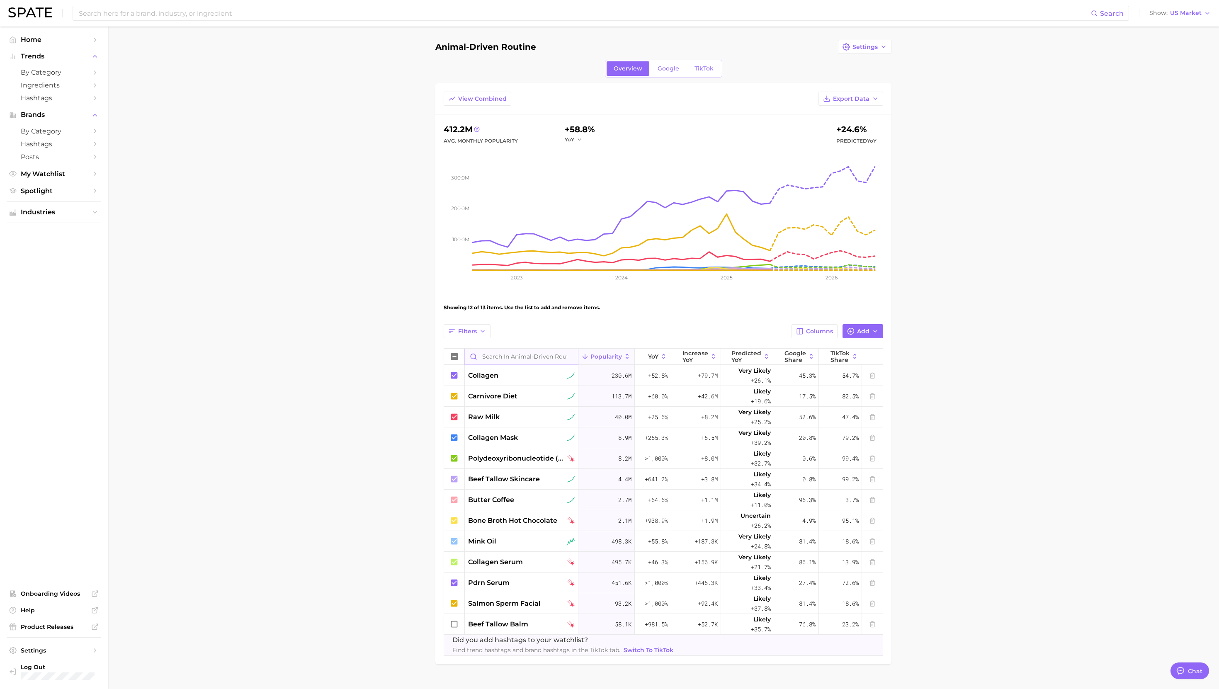
click at [508, 354] on input "Search in Animal-driven Routine" at bounding box center [521, 357] width 113 height 16
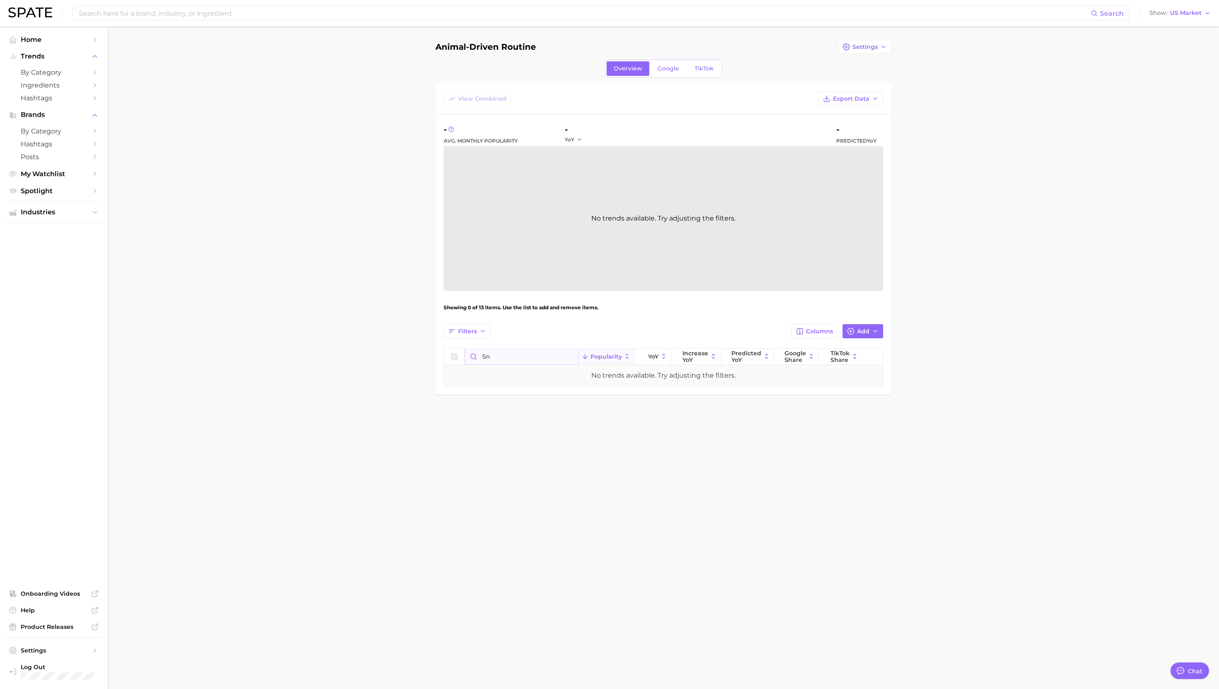
type input "s"
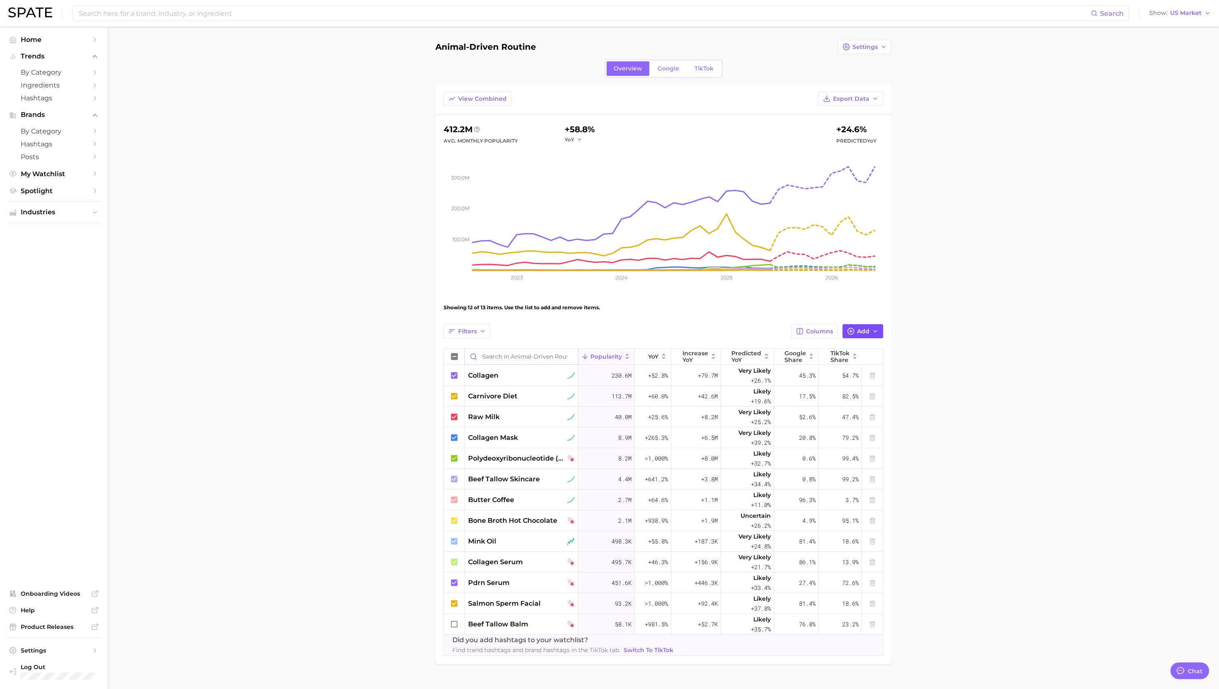
click at [677, 331] on span "Add" at bounding box center [863, 331] width 12 height 7
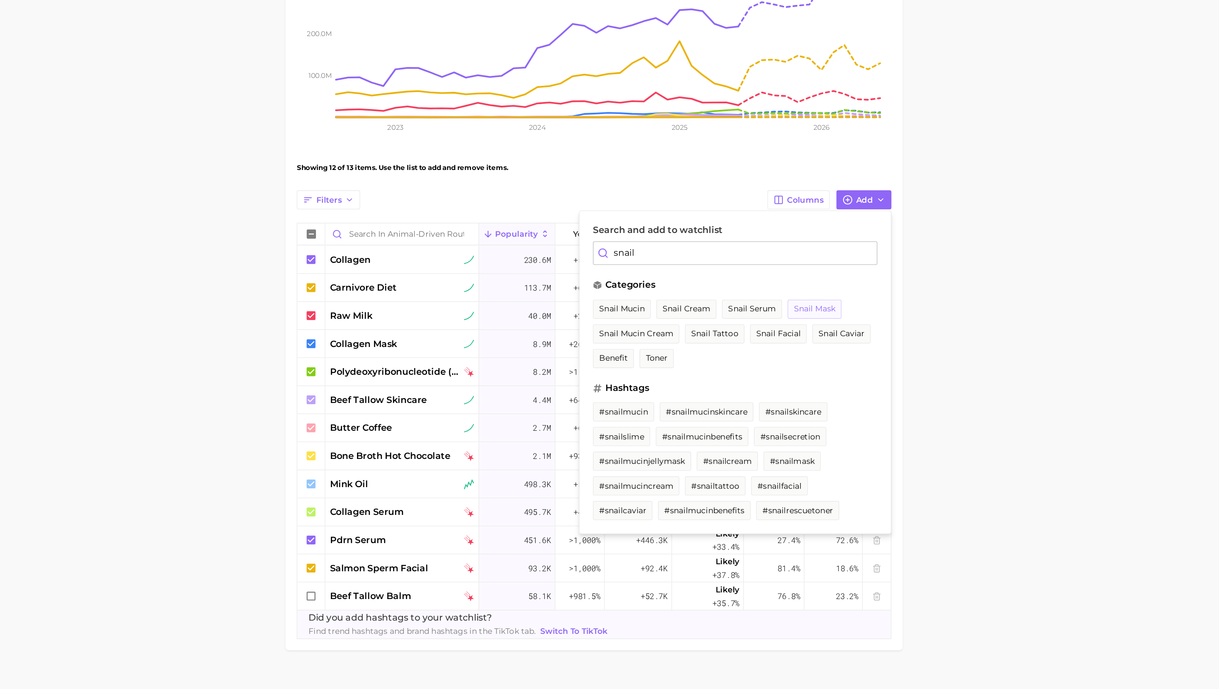
scroll to position [5, 0]
type input "snail"
click at [677, 382] on span "snail serum" at bounding box center [780, 406] width 35 height 7
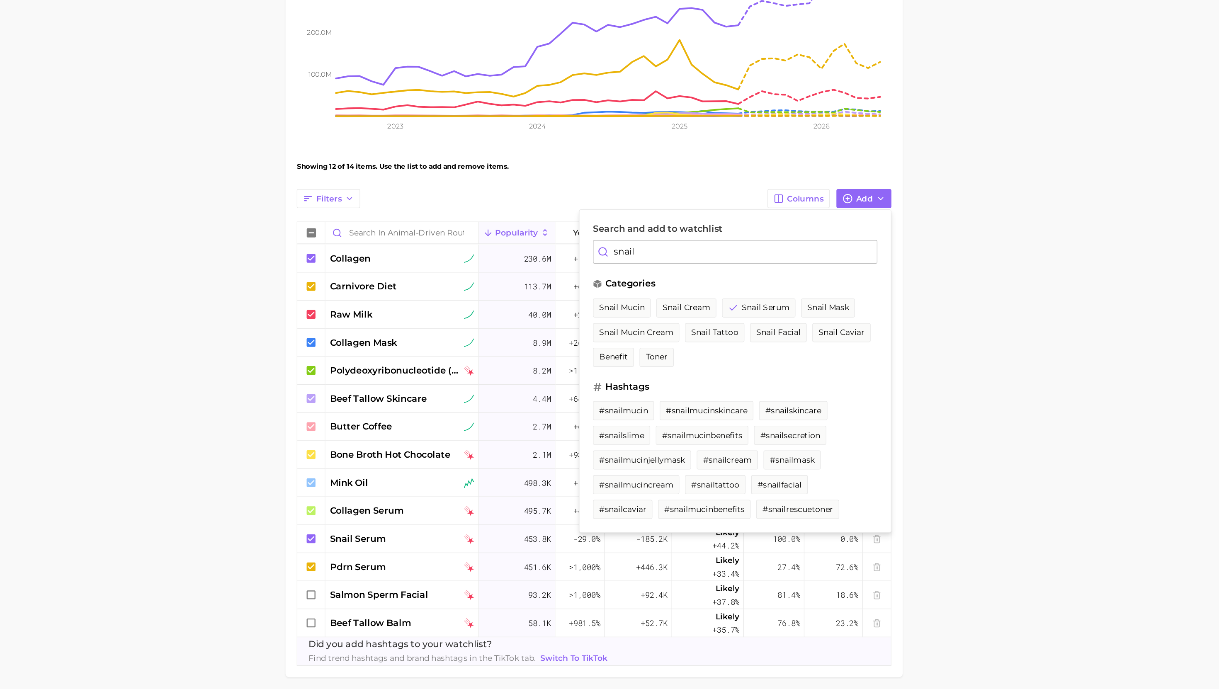
click at [374, 382] on main "Animal-driven Routine Settings Overview Google TikTok View Combined Export Data…" at bounding box center [663, 372] width 1111 height 700
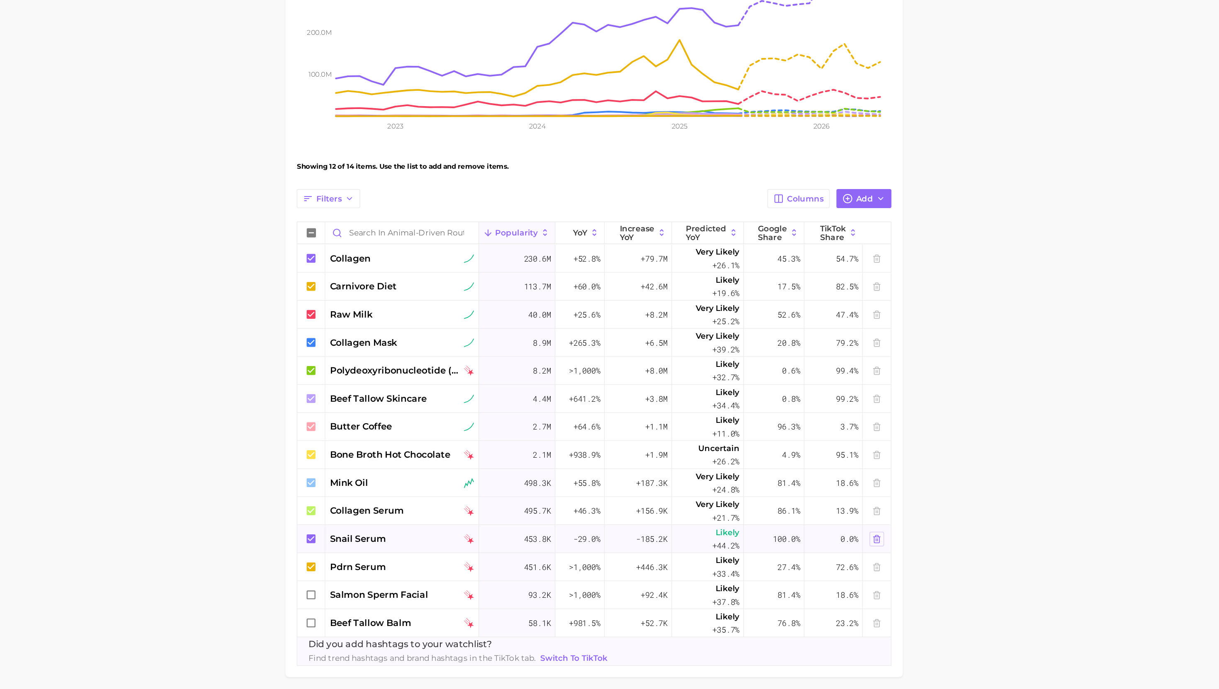
click at [677, 382] on icon at bounding box center [872, 578] width 7 height 7
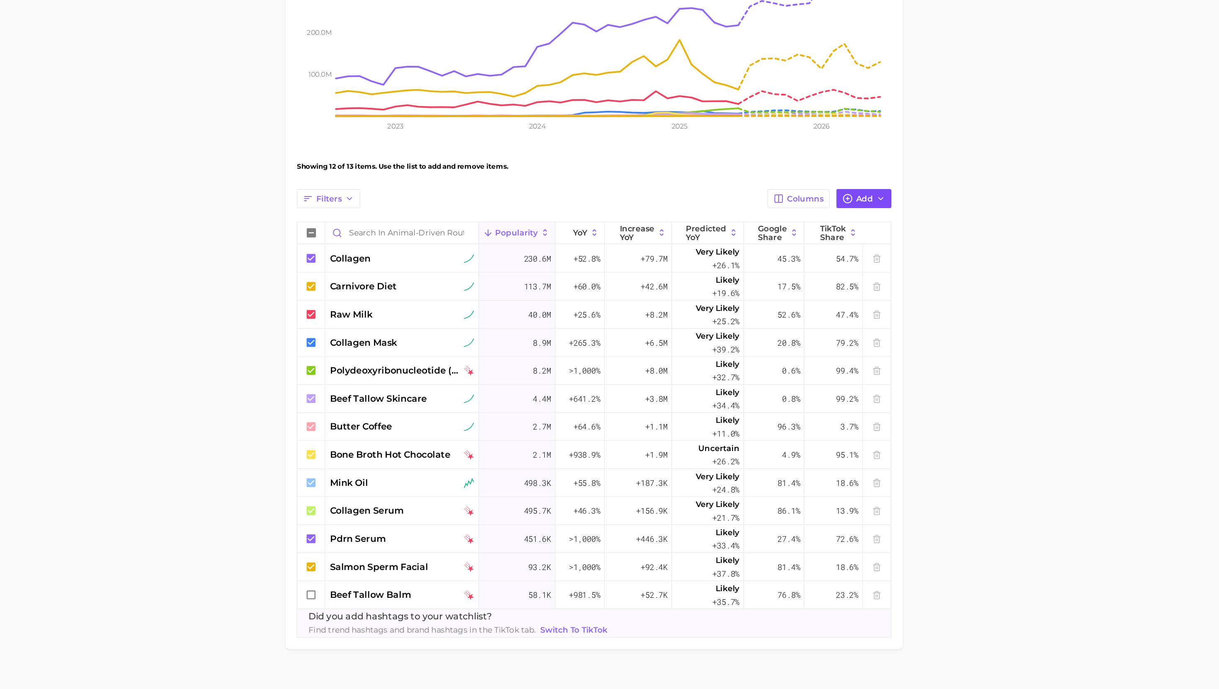
click at [677, 325] on span "Add" at bounding box center [863, 326] width 12 height 7
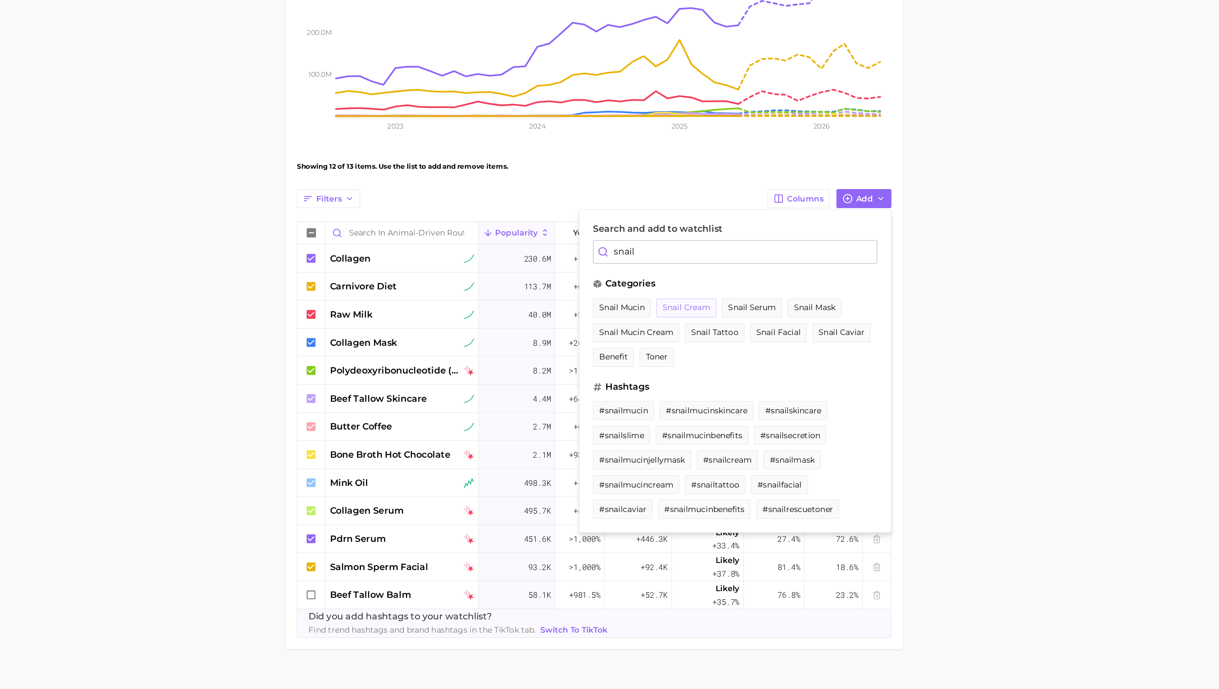
click at [677, 382] on span "snail cream" at bounding box center [731, 406] width 35 height 7
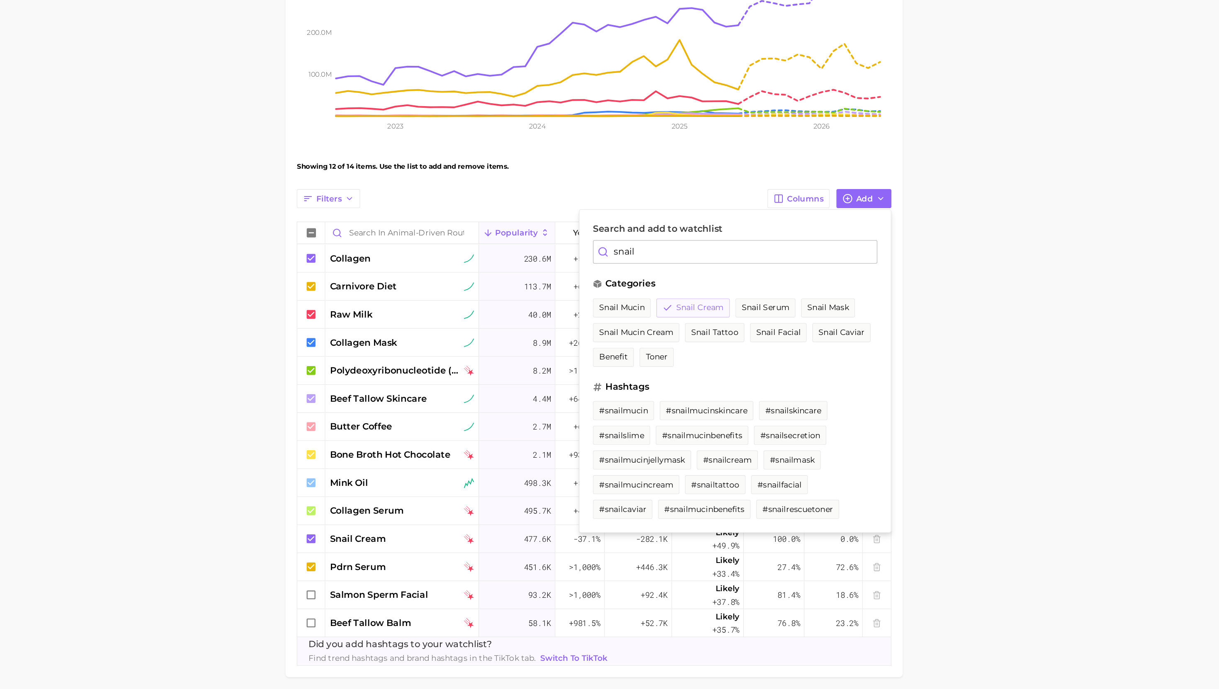
click at [677, 382] on span "snail cream" at bounding box center [741, 406] width 35 height 7
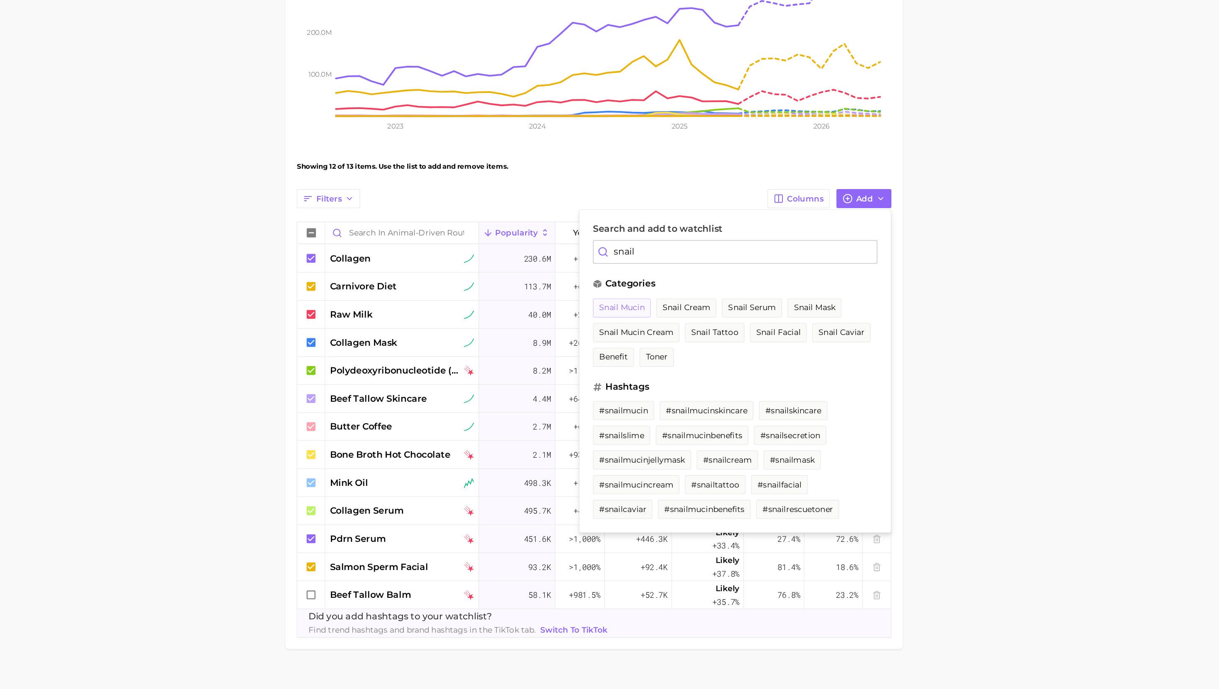
click at [677, 382] on span "snail mucin" at bounding box center [684, 406] width 34 height 7
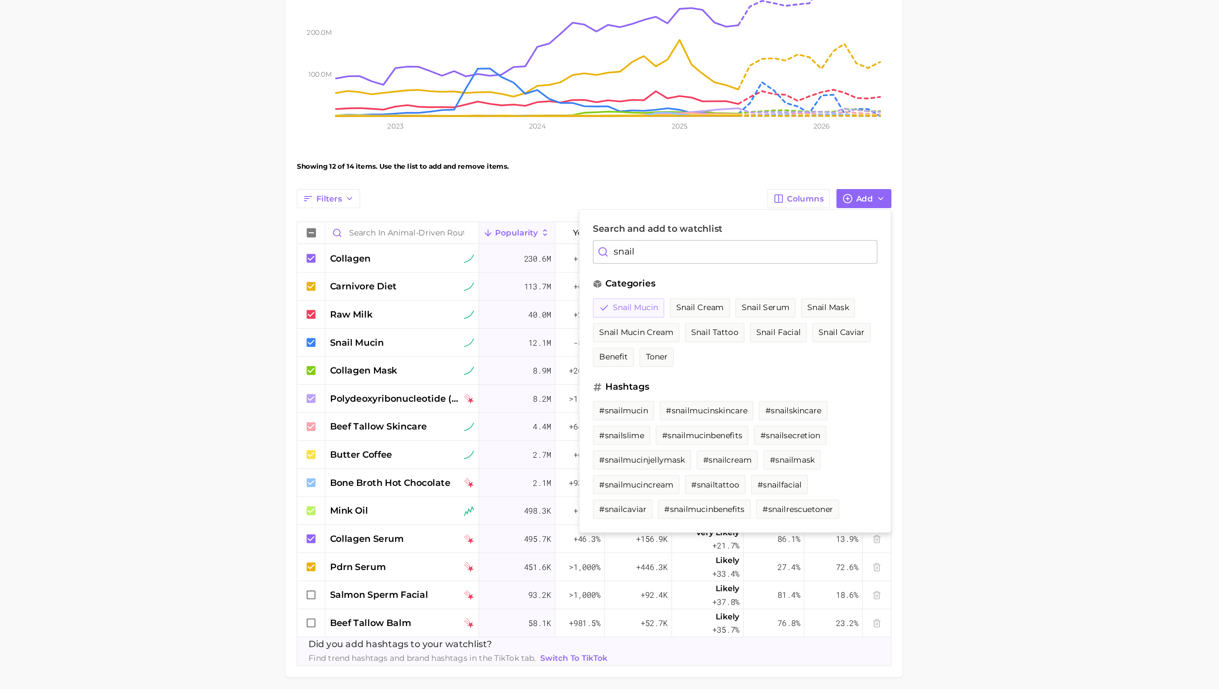
click at [677, 382] on span "snail mucin" at bounding box center [694, 406] width 34 height 7
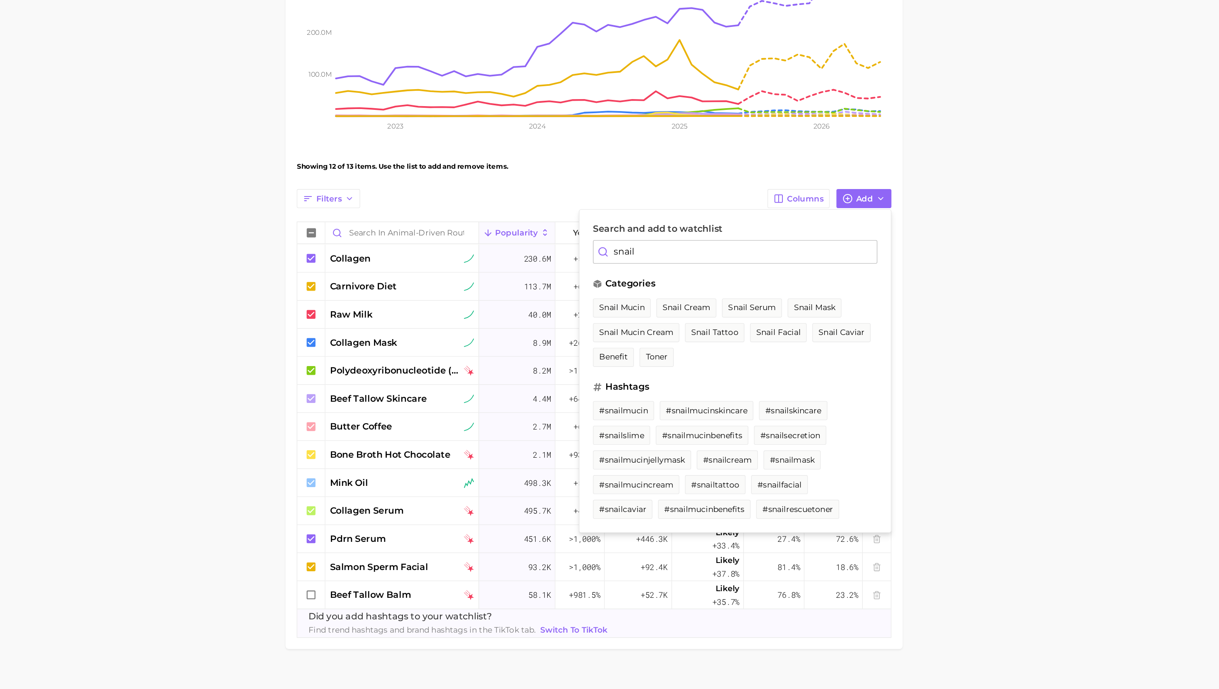
click at [677, 381] on main "Animal-driven Routine Settings Overview Google TikTok View Combined Export Data…" at bounding box center [663, 361] width 1111 height 679
